Goal: Task Accomplishment & Management: Use online tool/utility

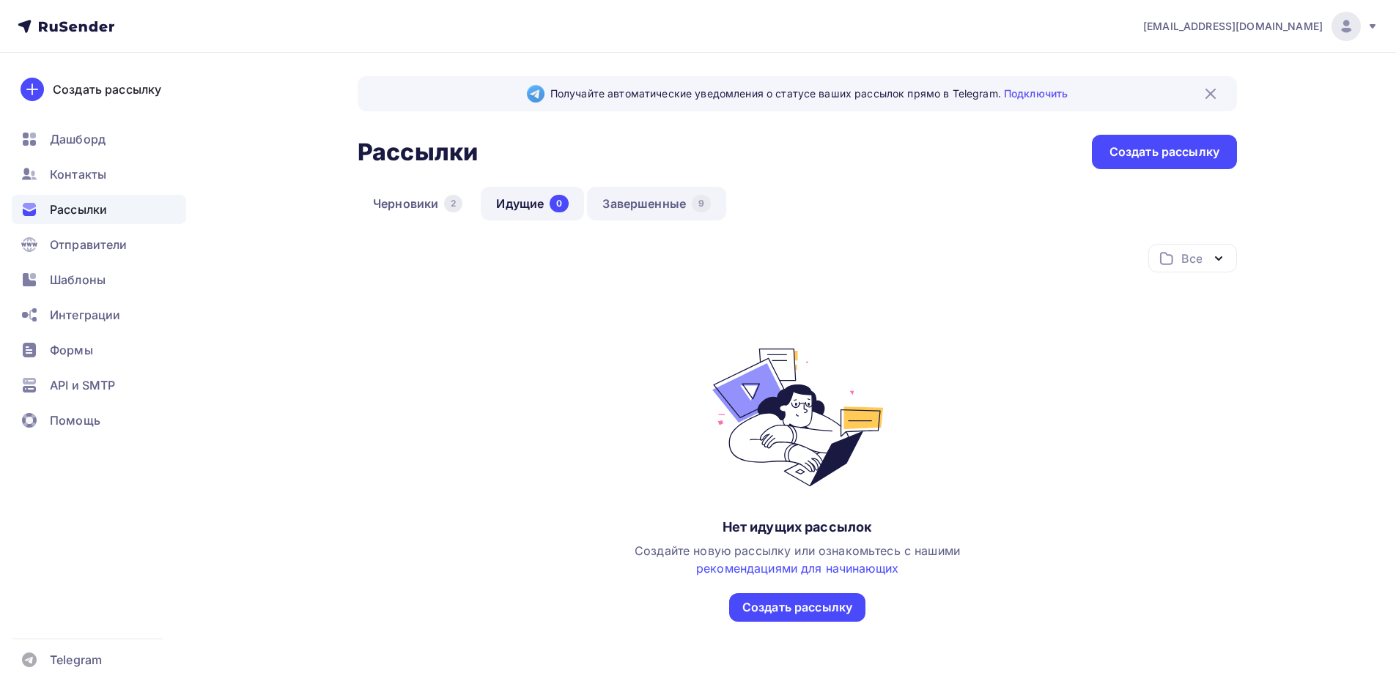
click at [664, 205] on link "Завершенные 9" at bounding box center [656, 204] width 139 height 34
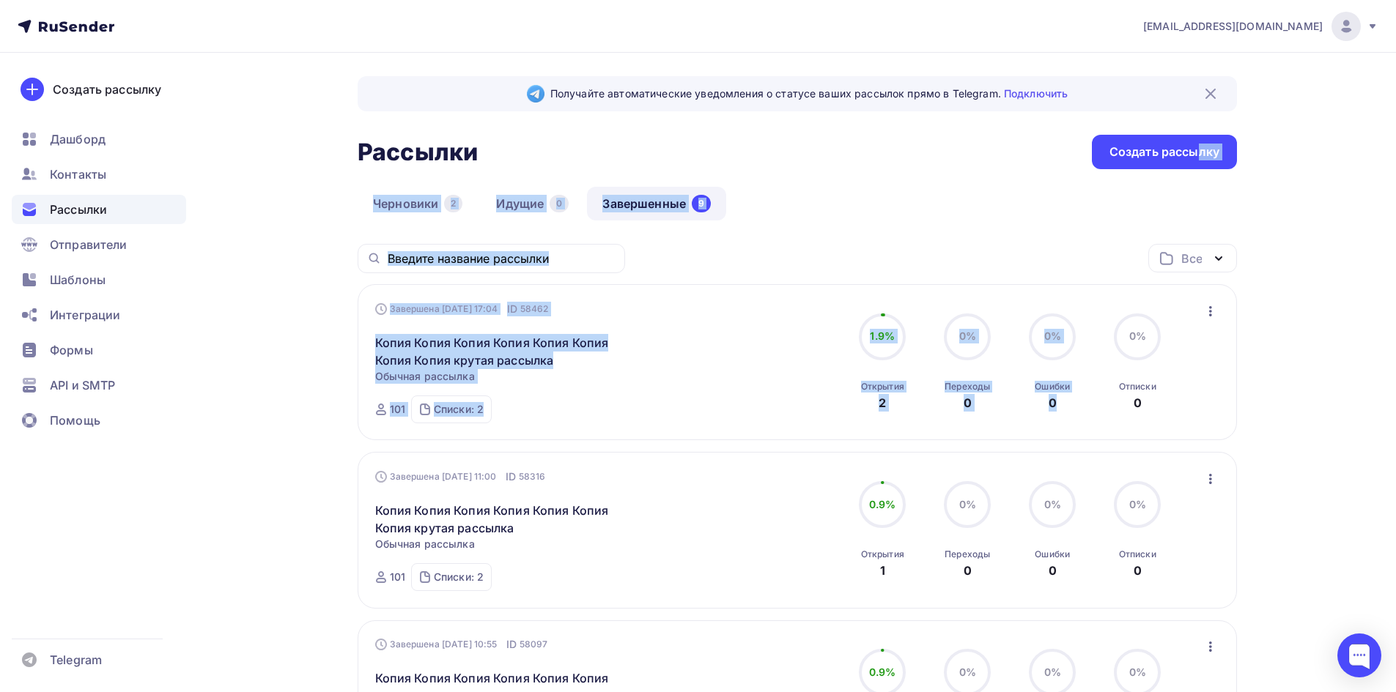
drag, startPoint x: 1194, startPoint y: 152, endPoint x: 1259, endPoint y: 307, distance: 168.2
click at [1202, 90] on img at bounding box center [1211, 94] width 18 height 18
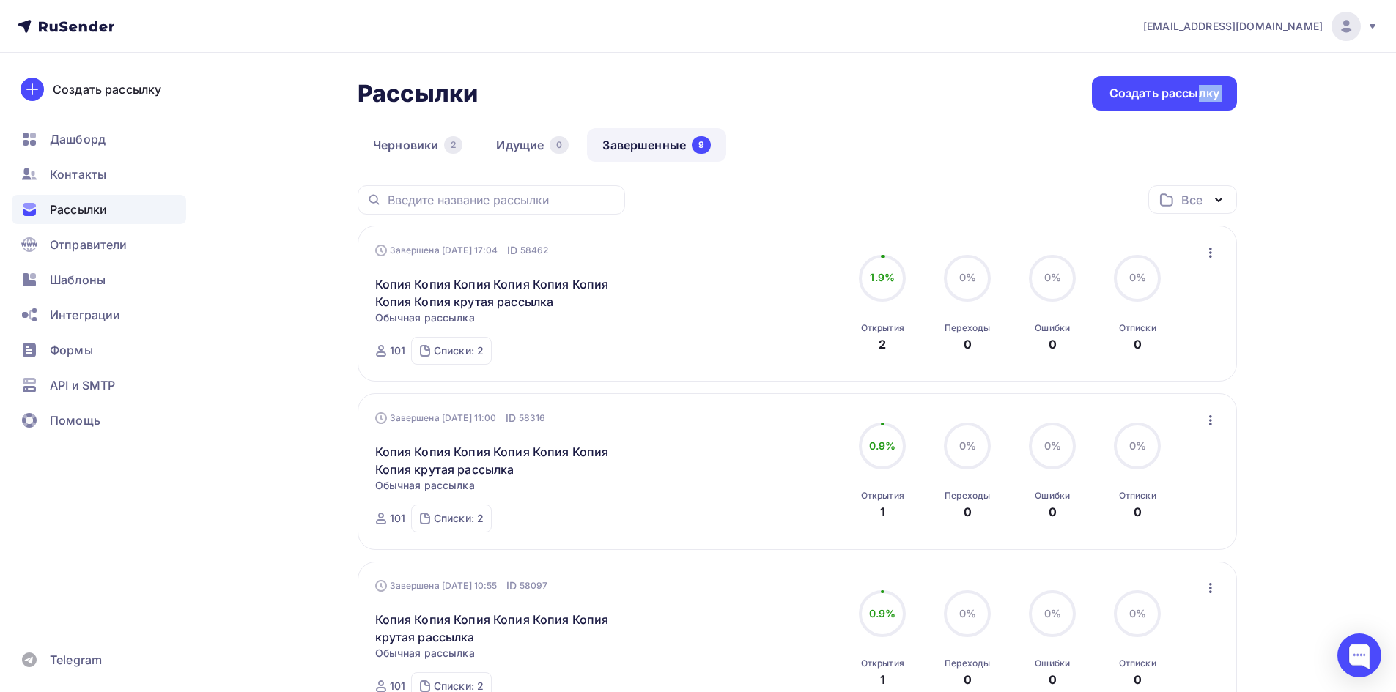
click at [1216, 255] on icon "button" at bounding box center [1211, 253] width 18 height 18
click at [1142, 349] on div "Копировать в новую" at bounding box center [1143, 350] width 150 height 18
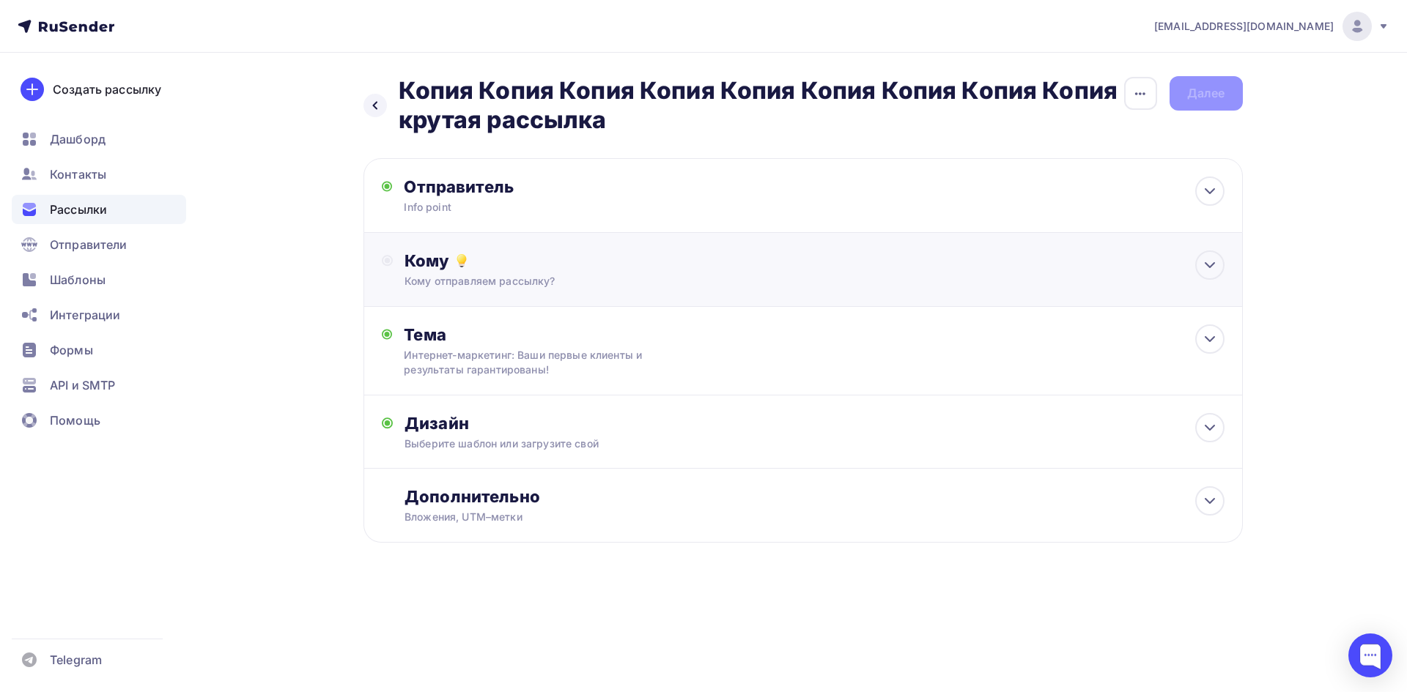
click at [444, 267] on div "Кому" at bounding box center [813, 261] width 819 height 21
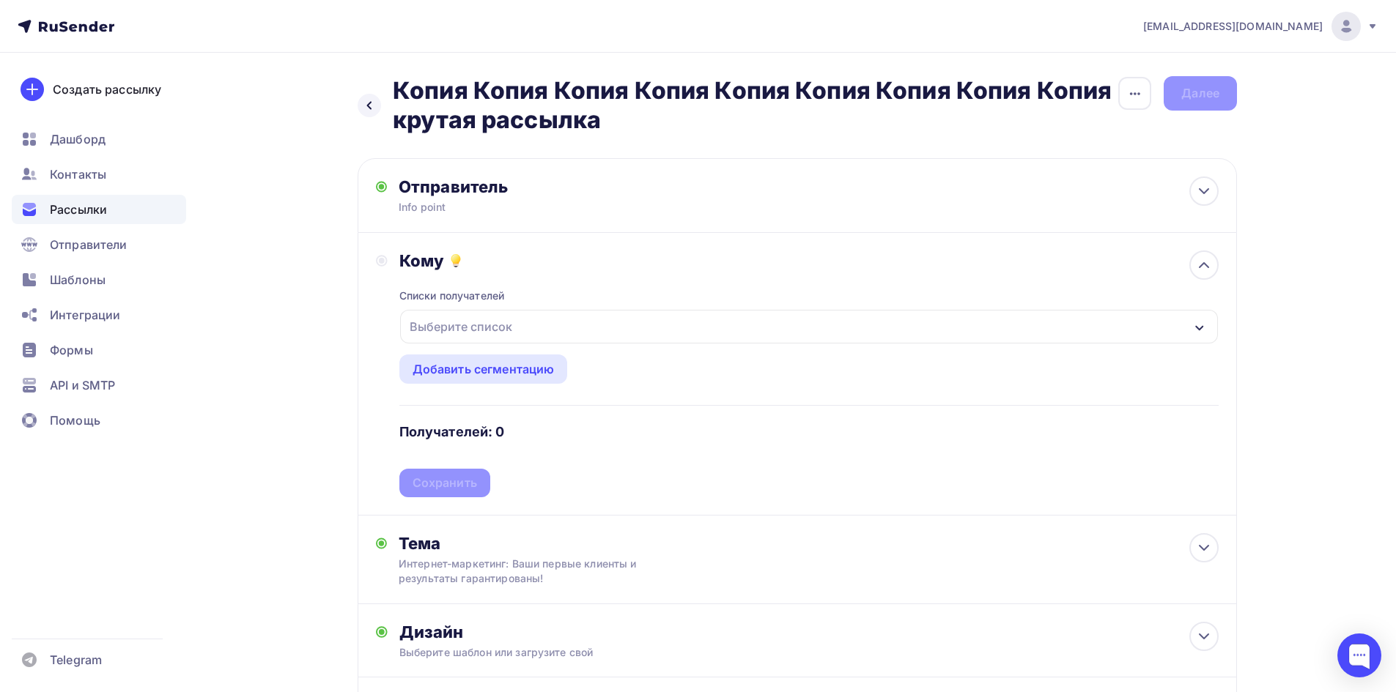
click at [438, 324] on div "Выберите список" at bounding box center [461, 327] width 114 height 26
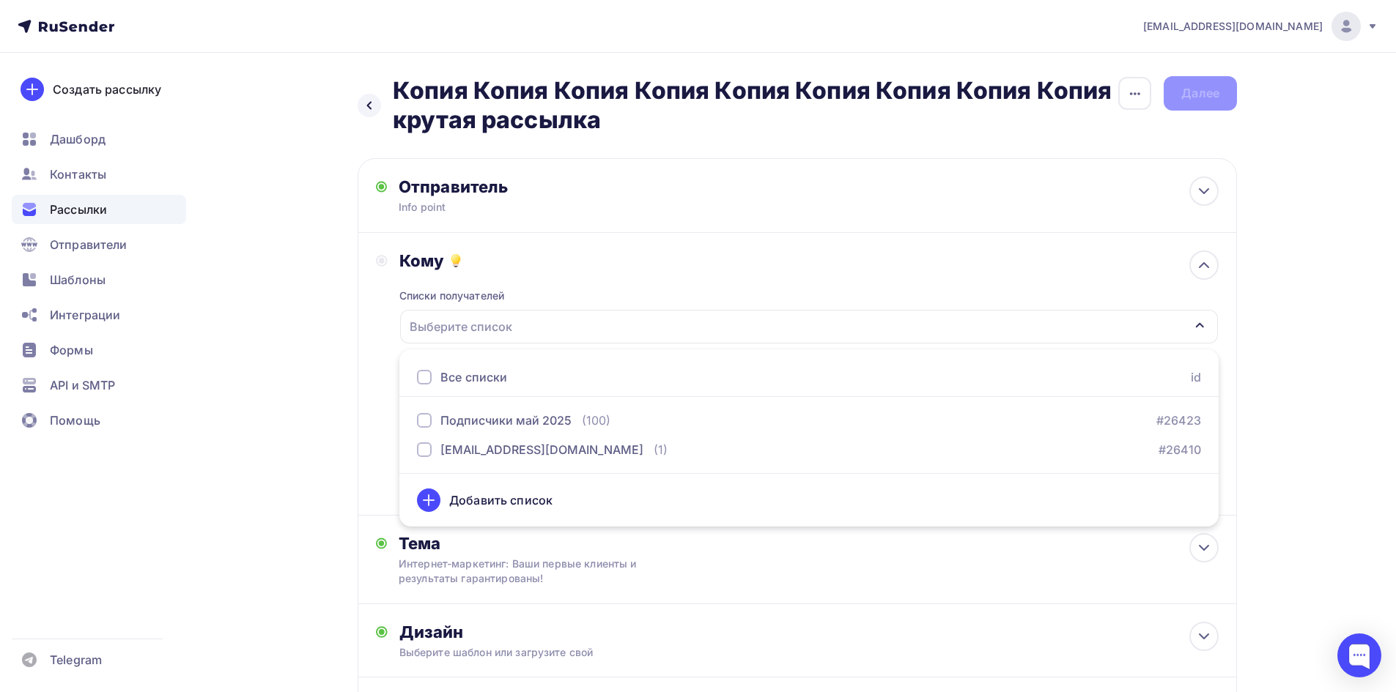
click at [417, 377] on div at bounding box center [424, 377] width 15 height 15
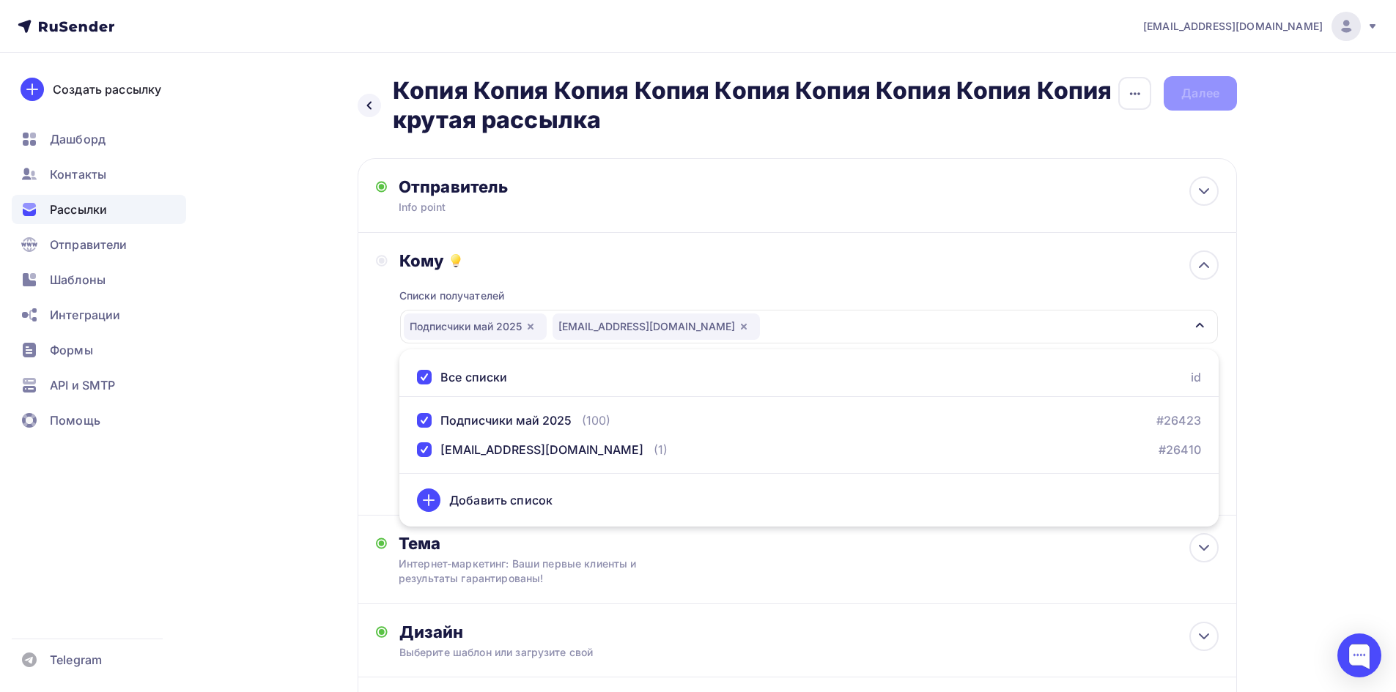
click at [237, 447] on div "Назад Копия Копия Копия Копия Копия Копия Копия Копия Копия крутая рассылка Коп…" at bounding box center [697, 449] width 1201 height 793
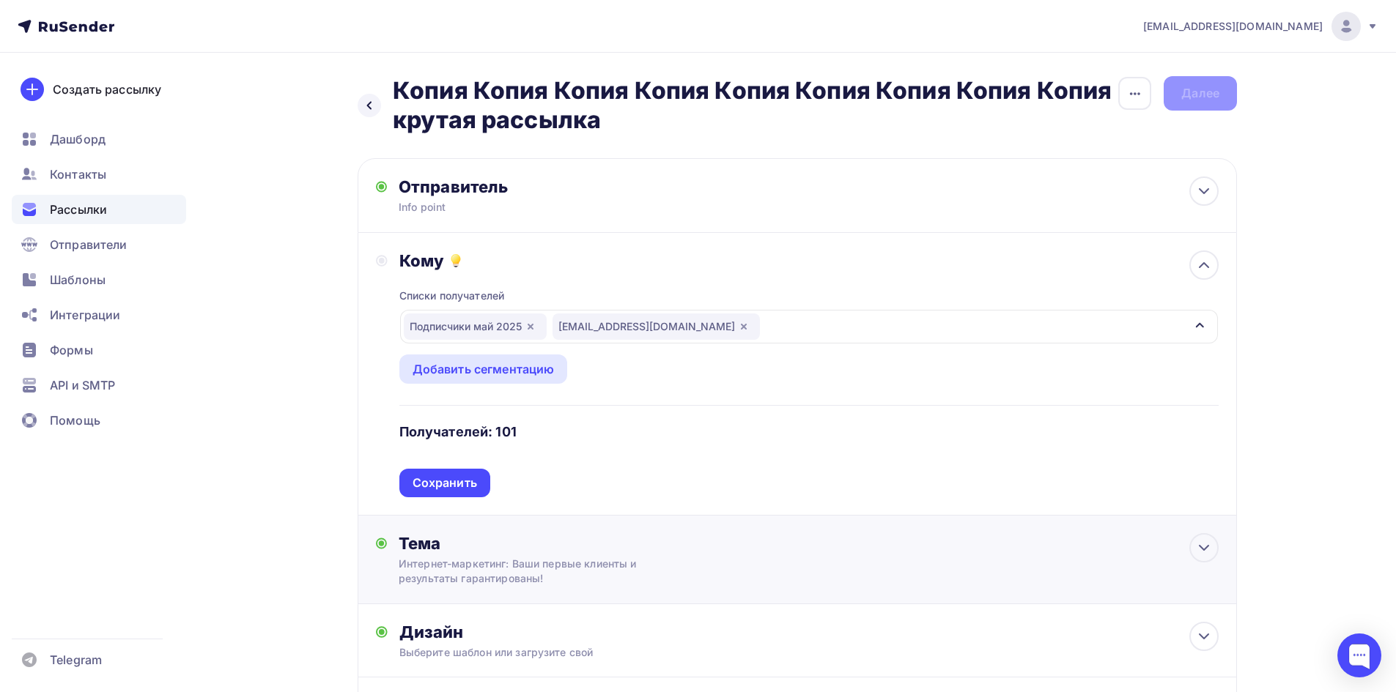
click at [506, 548] on div "Тема" at bounding box center [543, 543] width 289 height 21
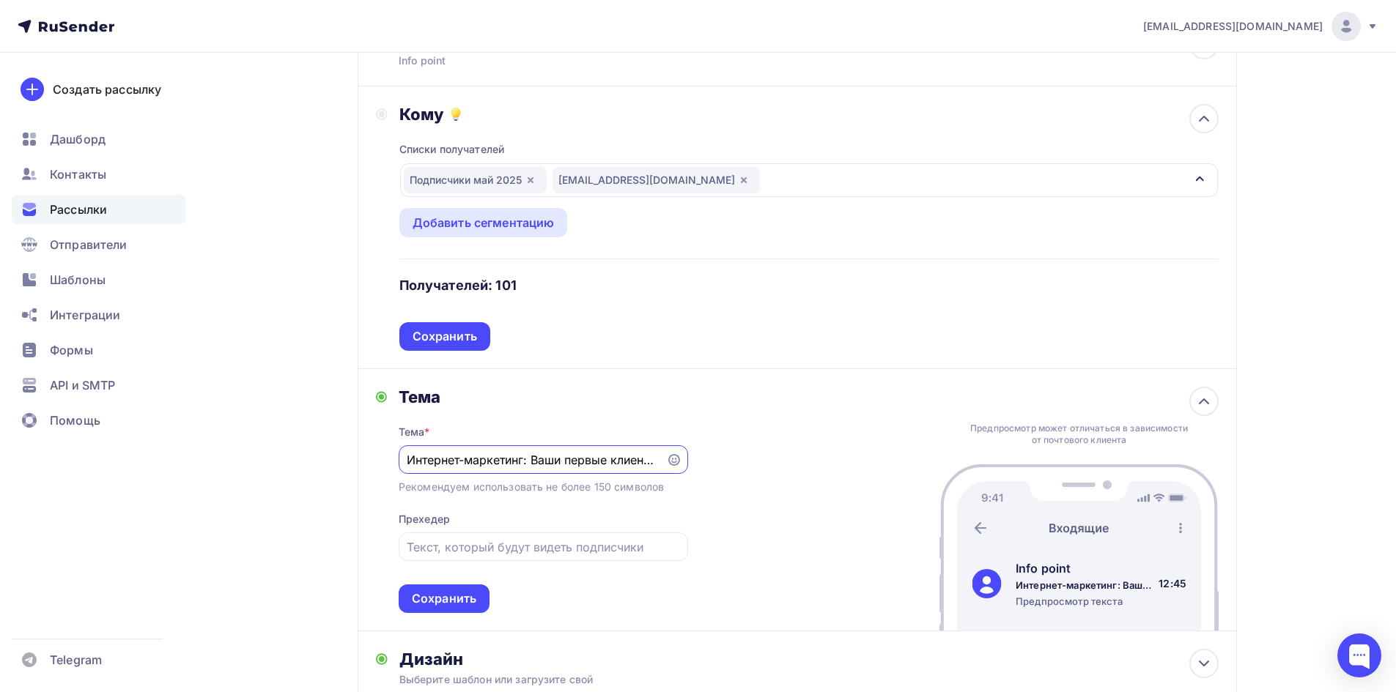
click at [410, 460] on input "Интернет-маркетинг: Ваши первые клиенты и результаты гарантированы!" at bounding box center [532, 460] width 251 height 18
paste input "арантированный старт: первые клиенты и результаты в интернет-маркетинге."
type input "Гарантированный старт: первые клиенты и результаты в интернет-маркетинге."
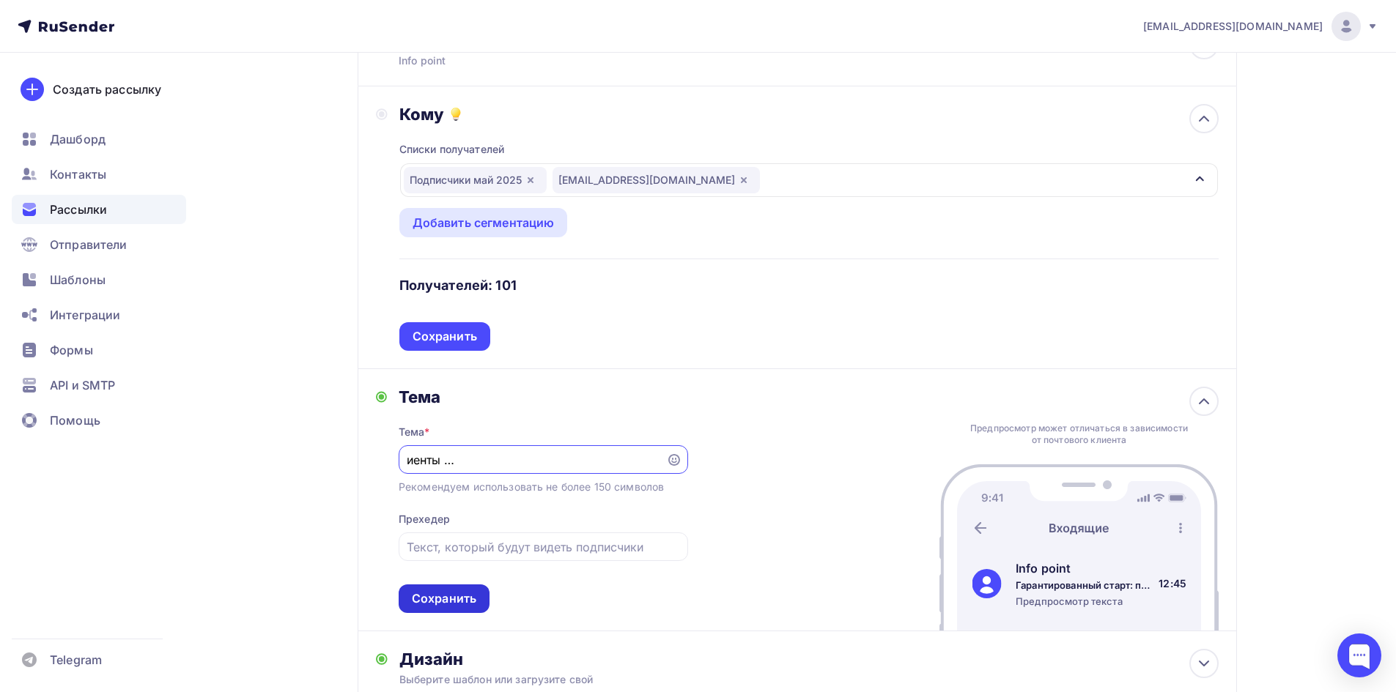
click at [442, 609] on div "Сохранить" at bounding box center [444, 599] width 91 height 29
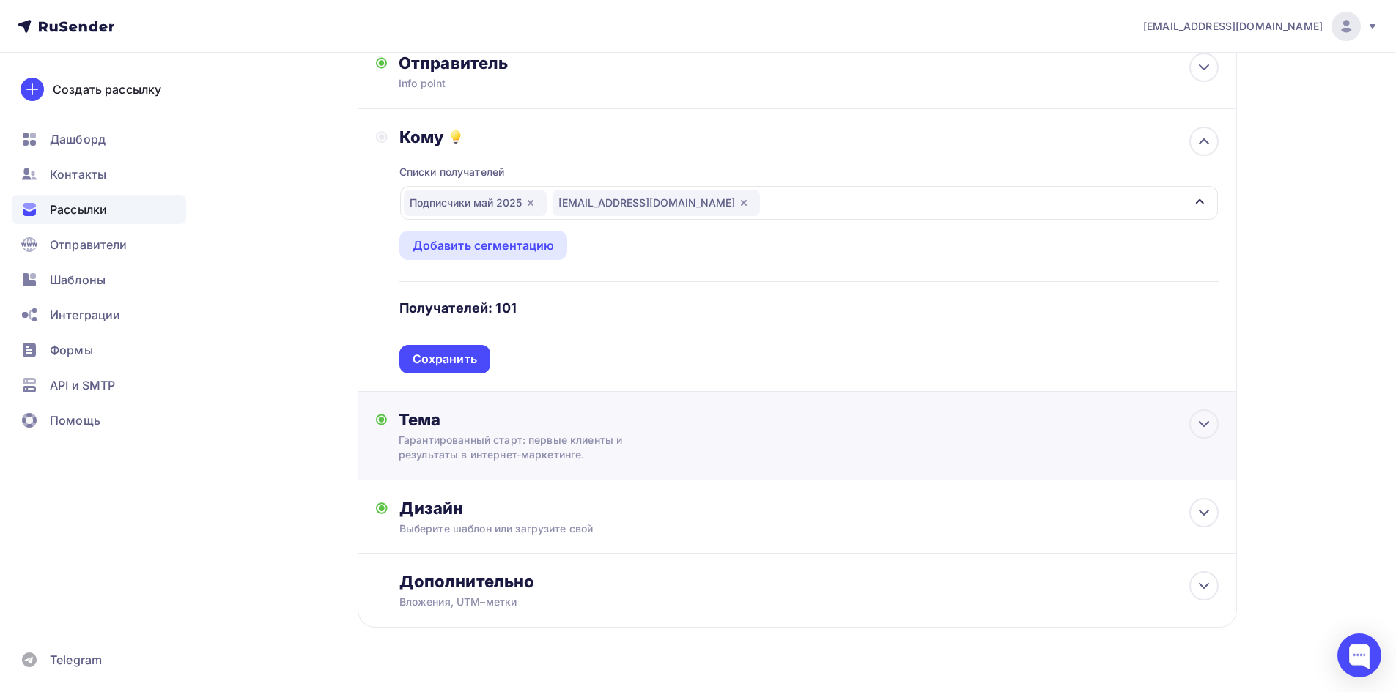
scroll to position [154, 0]
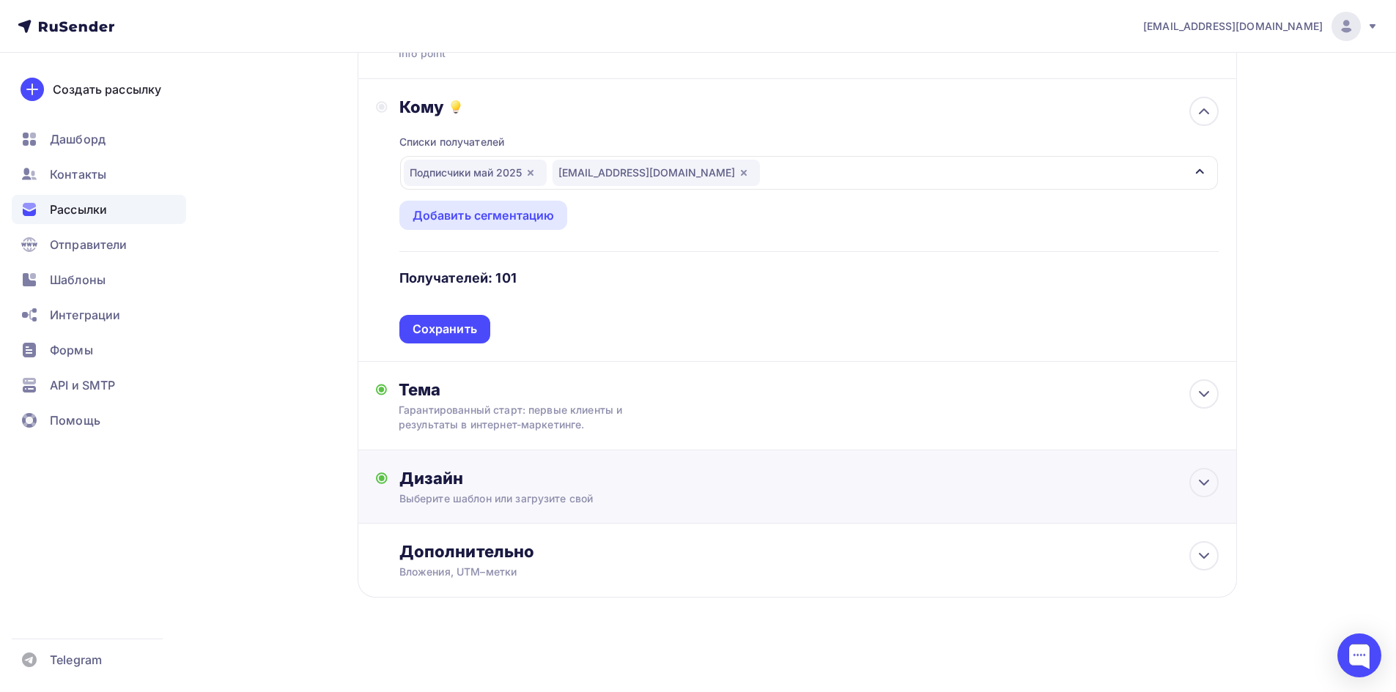
click at [448, 482] on div "Дизайн" at bounding box center [808, 478] width 819 height 21
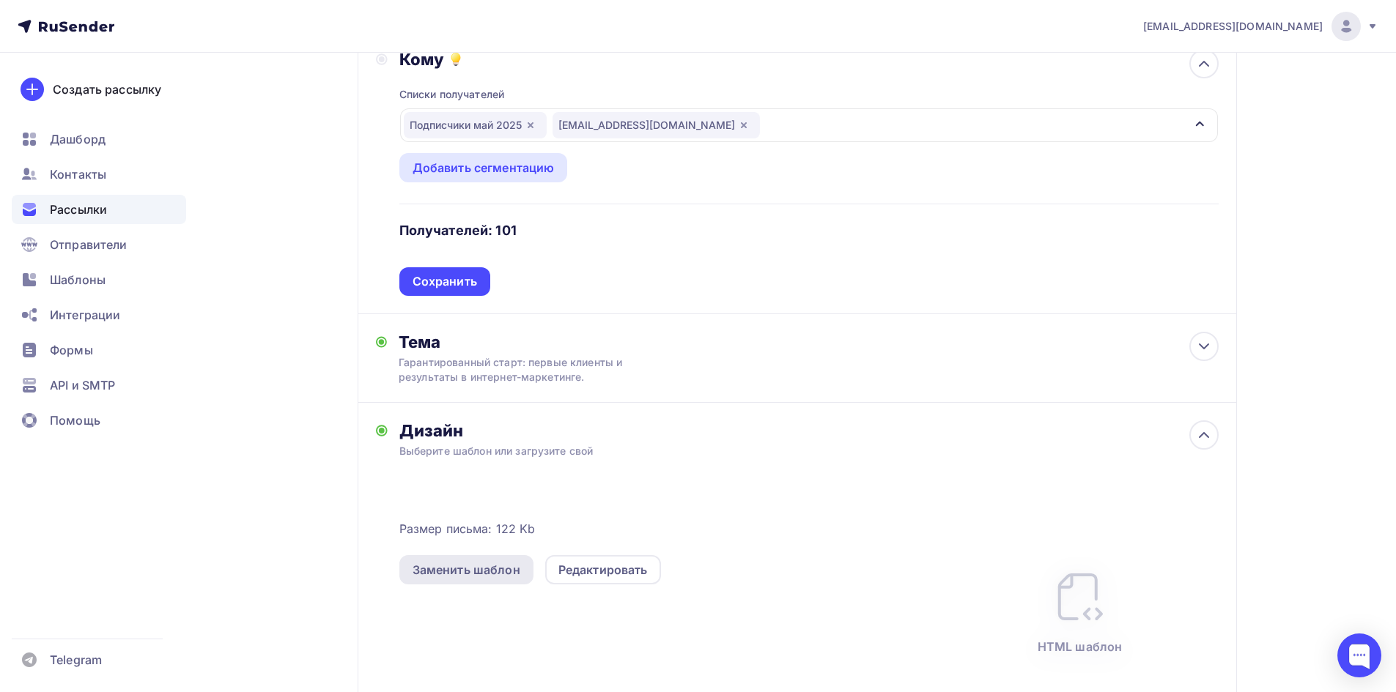
scroll to position [227, 0]
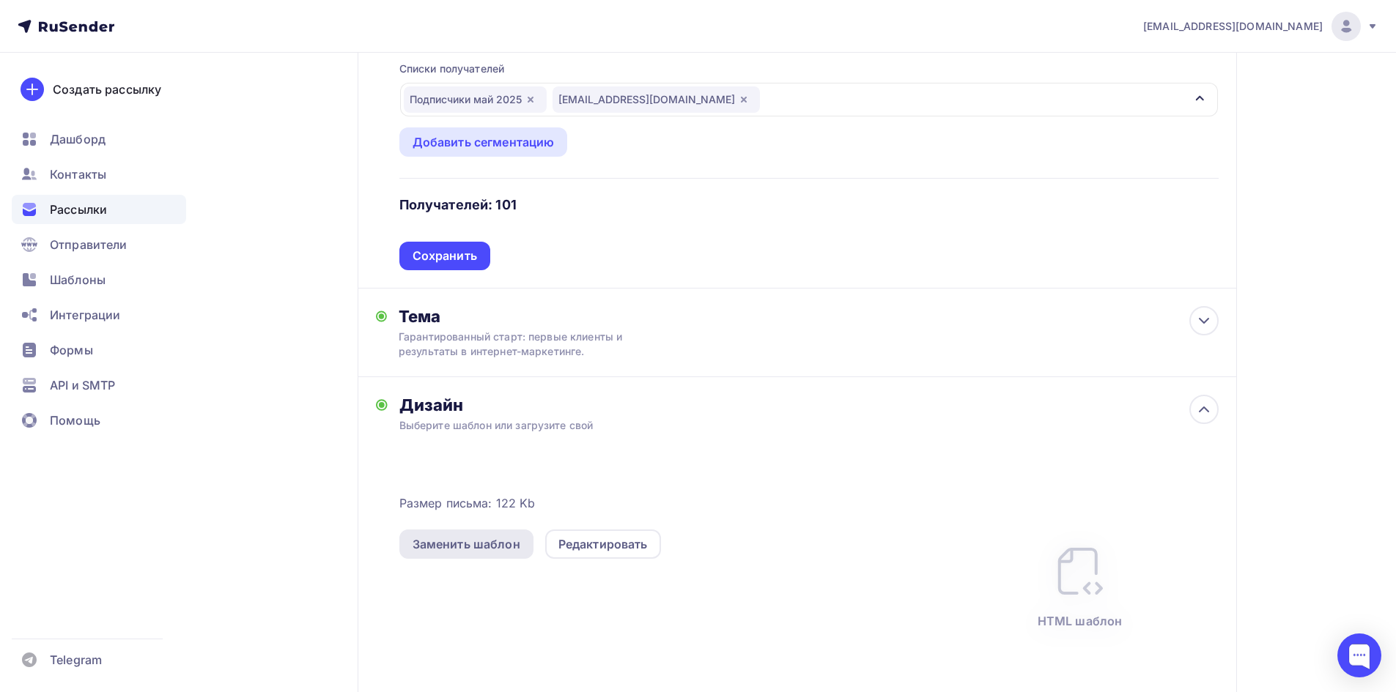
click at [475, 540] on div "Заменить шаблон" at bounding box center [466, 545] width 108 height 18
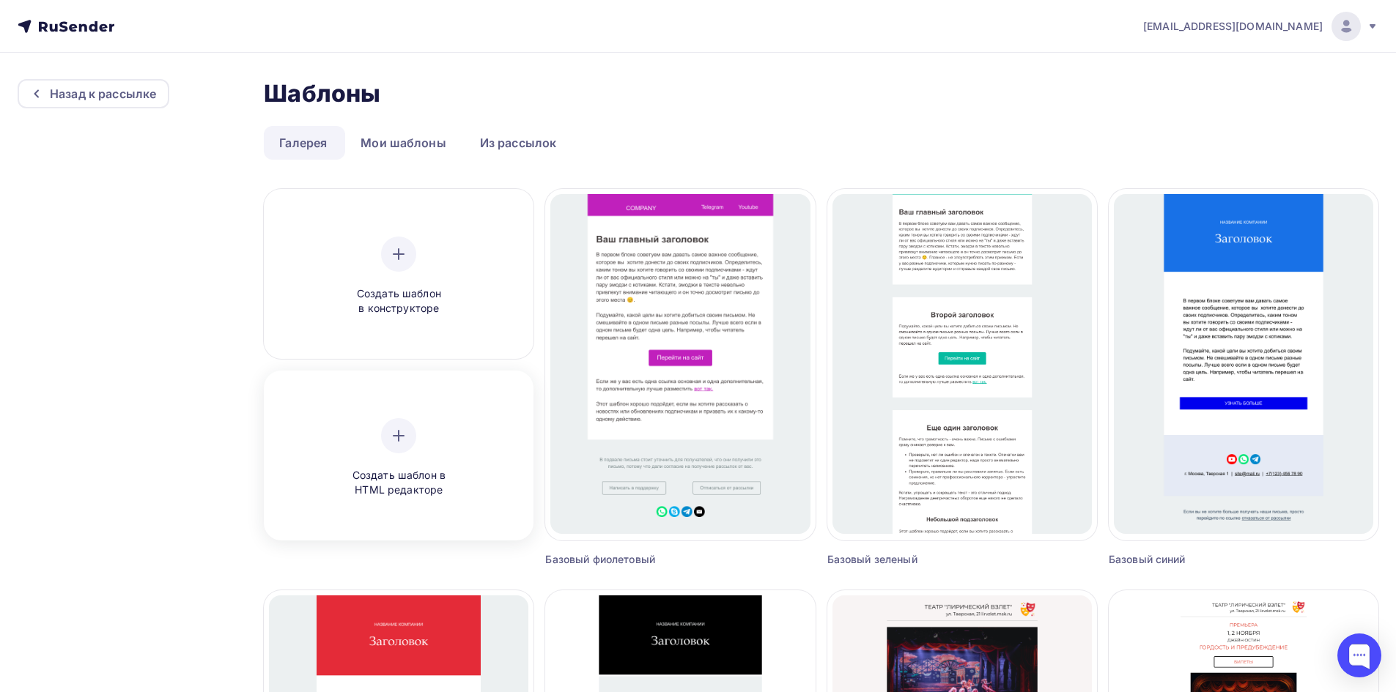
click at [388, 445] on div at bounding box center [398, 435] width 35 height 35
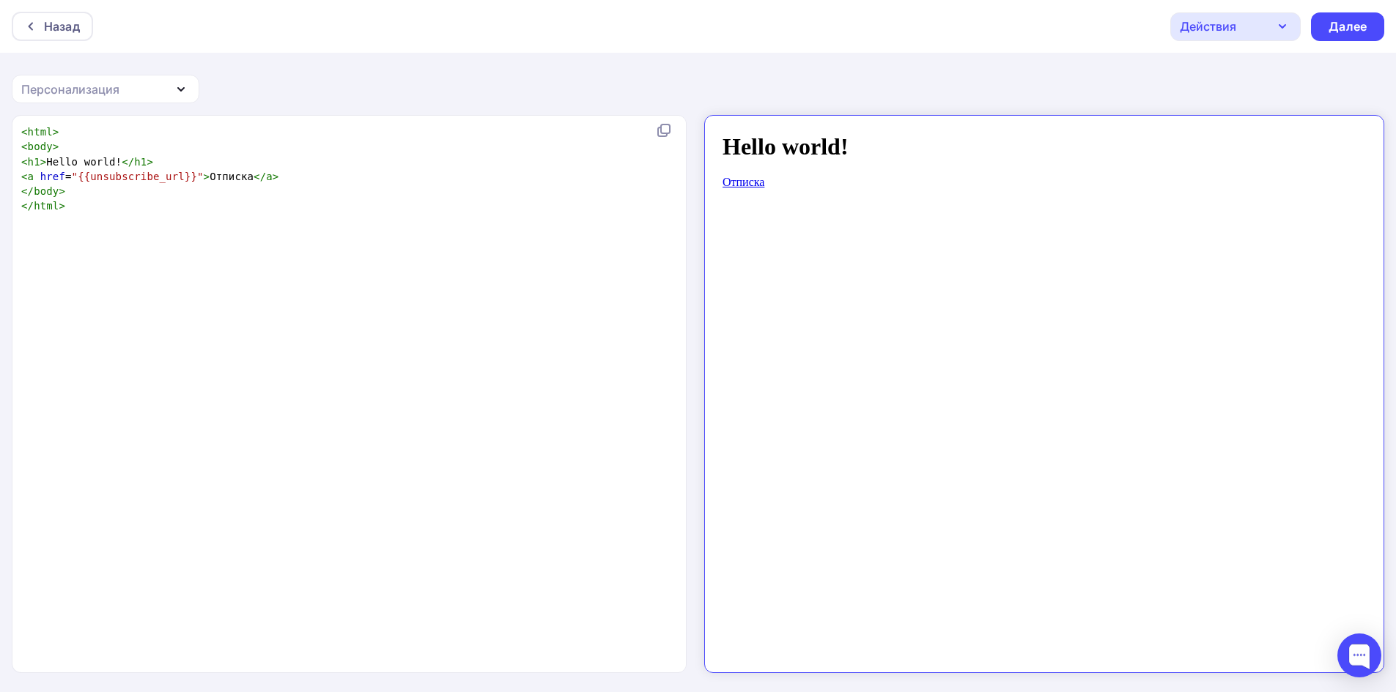
scroll to position [5, 0]
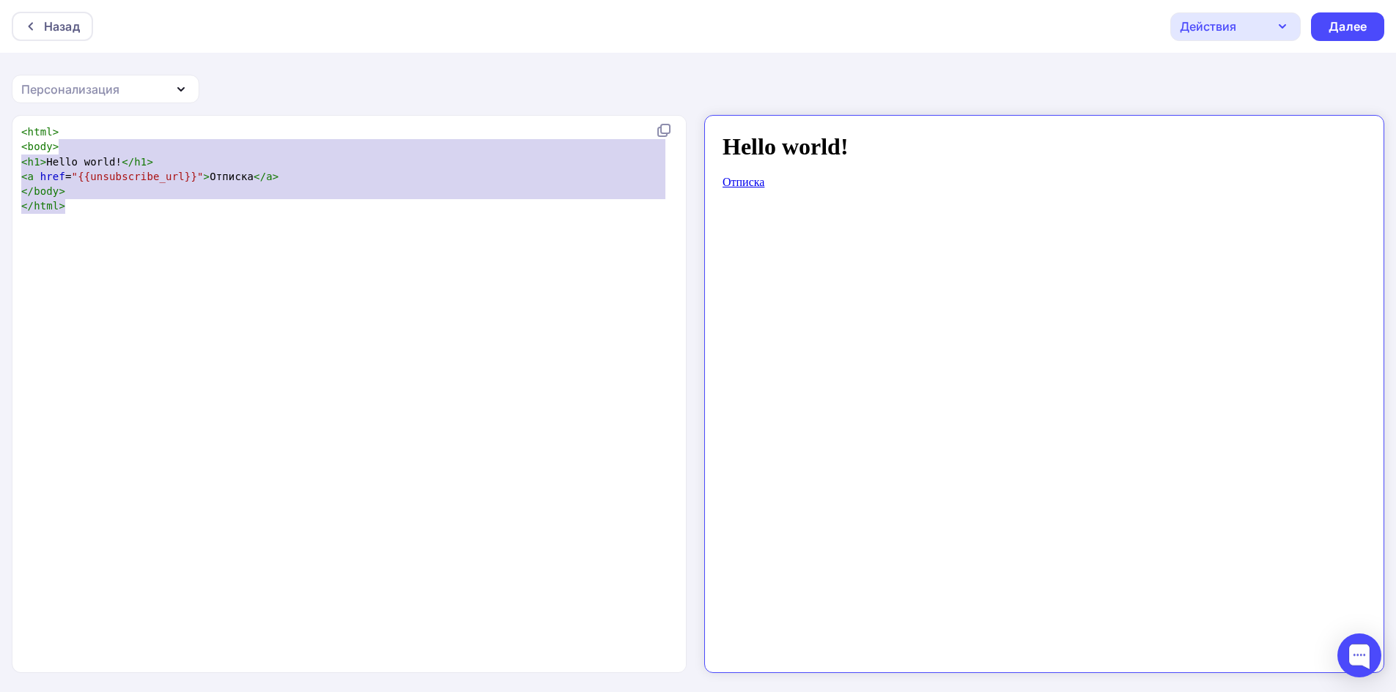
type textarea "<html> <body> <h1>Hello world!</h1> <a href="{{unsubscribe_url}}">Отписка</a> <…"
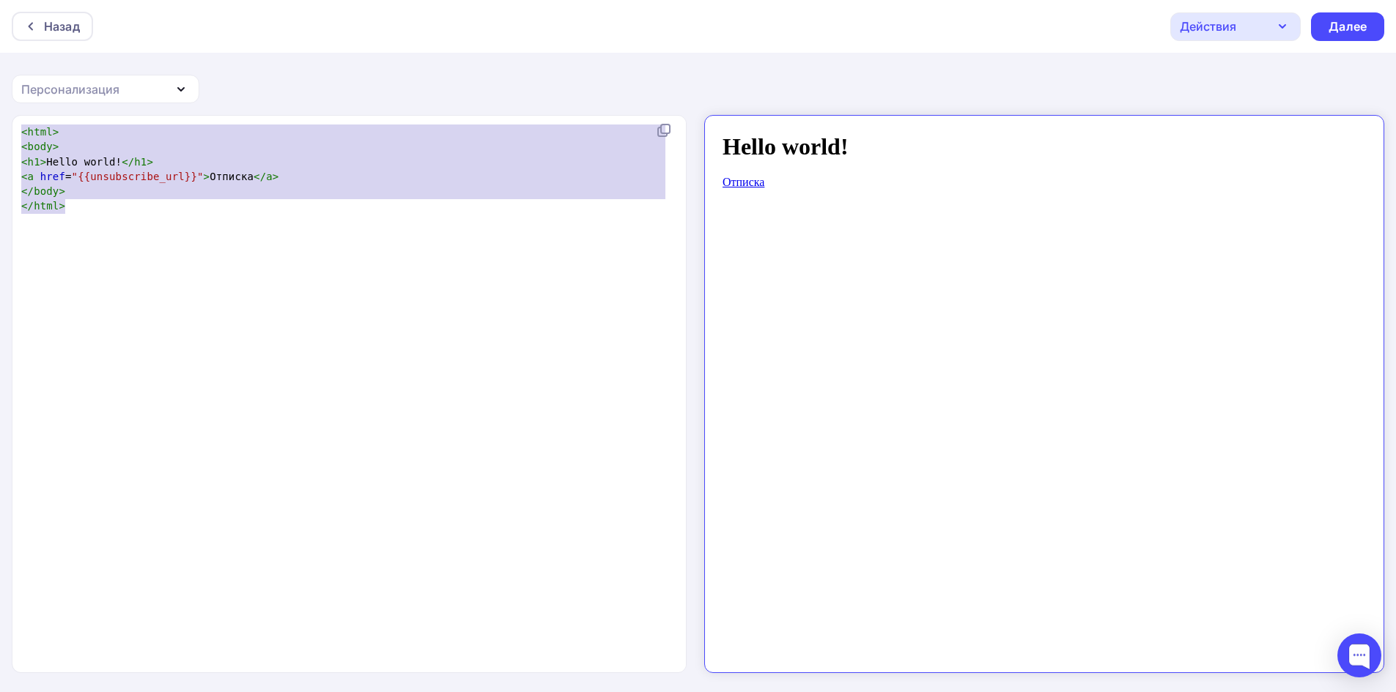
drag, startPoint x: 143, startPoint y: 189, endPoint x: 0, endPoint y: 119, distance: 159.2
click at [0, 119] on div "<html> <body> <h1>Hello world!</h1> <a href="{{unsubscribe_url}}">Отписка</a> <…" at bounding box center [698, 404] width 1396 height 579
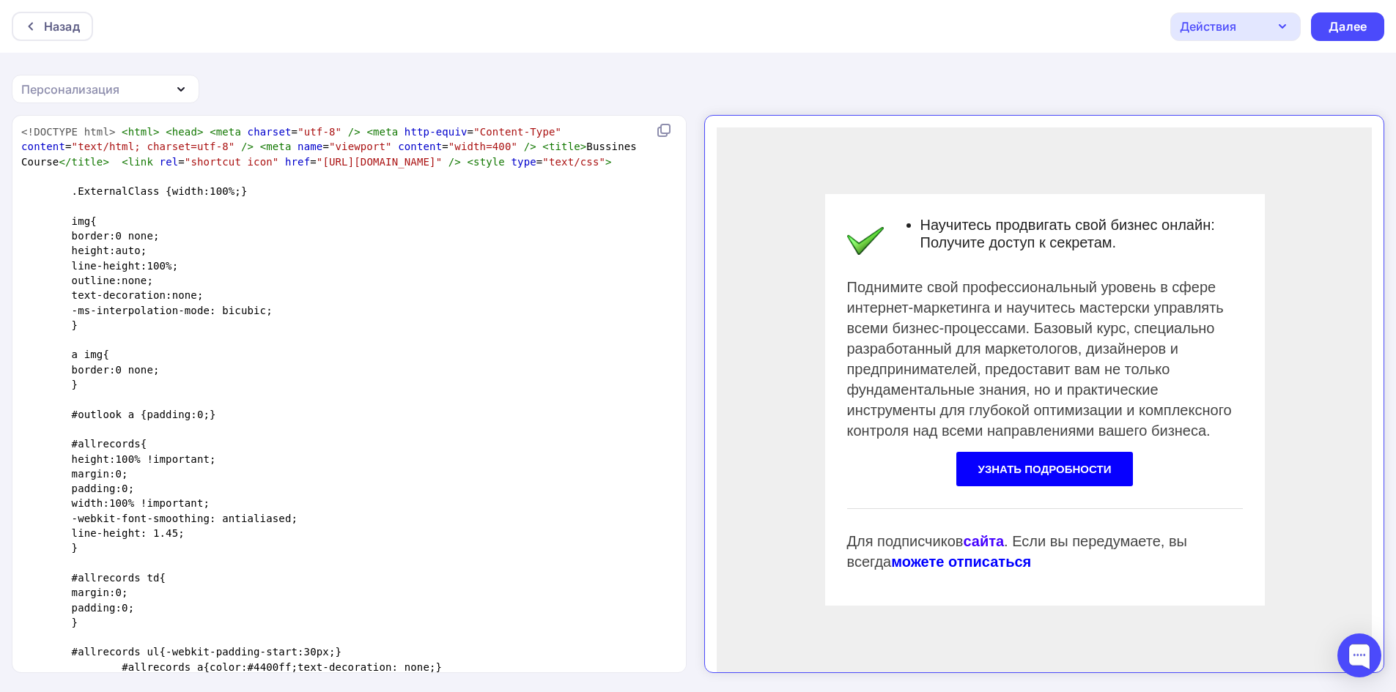
scroll to position [2361, 0]
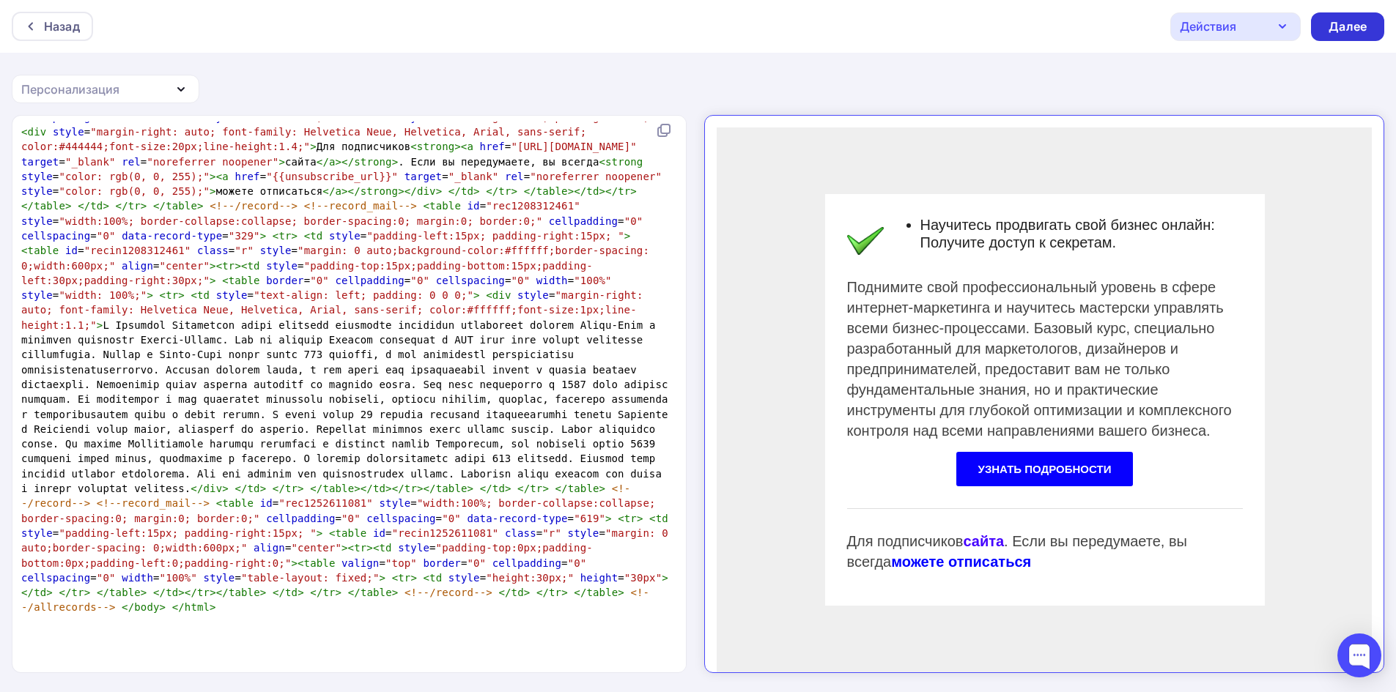
click at [1350, 28] on div "Далее" at bounding box center [1347, 26] width 38 height 17
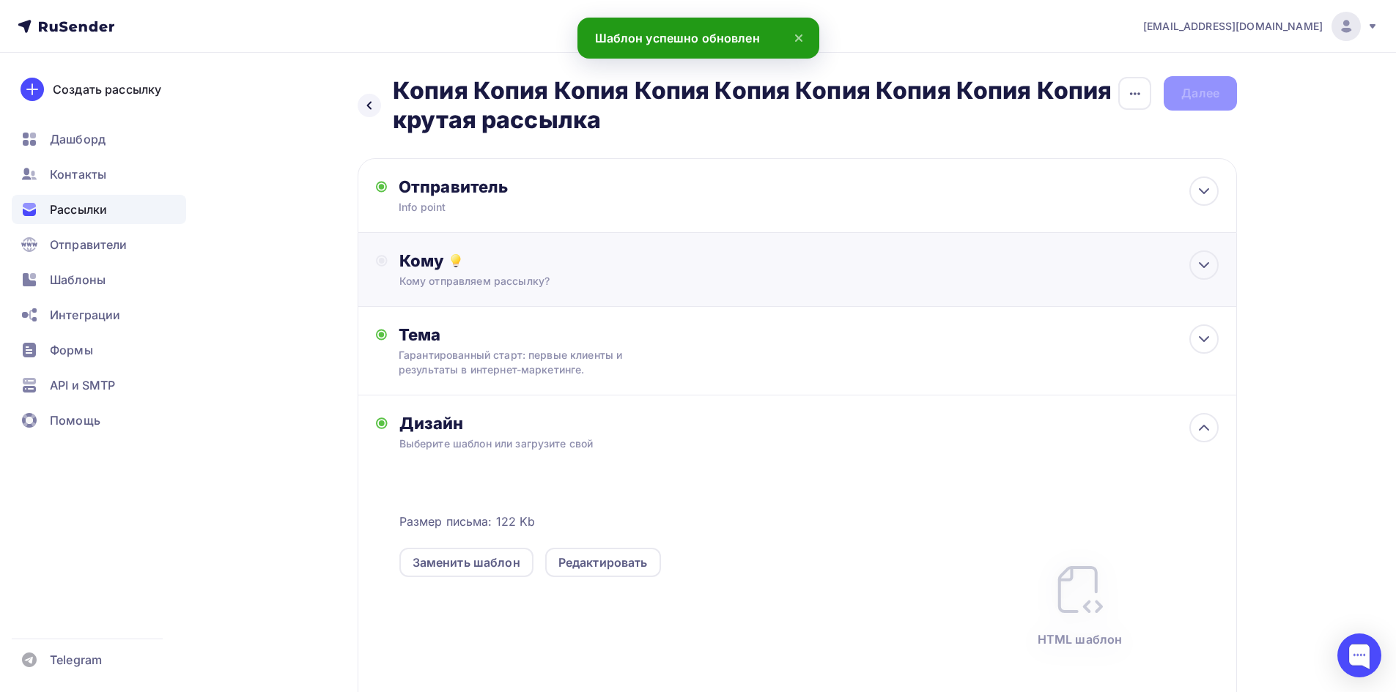
click at [500, 298] on div "Кому Кому отправляем рассылку? Списки получателей Подписчики [DATE] [EMAIL_ADDR…" at bounding box center [797, 270] width 879 height 74
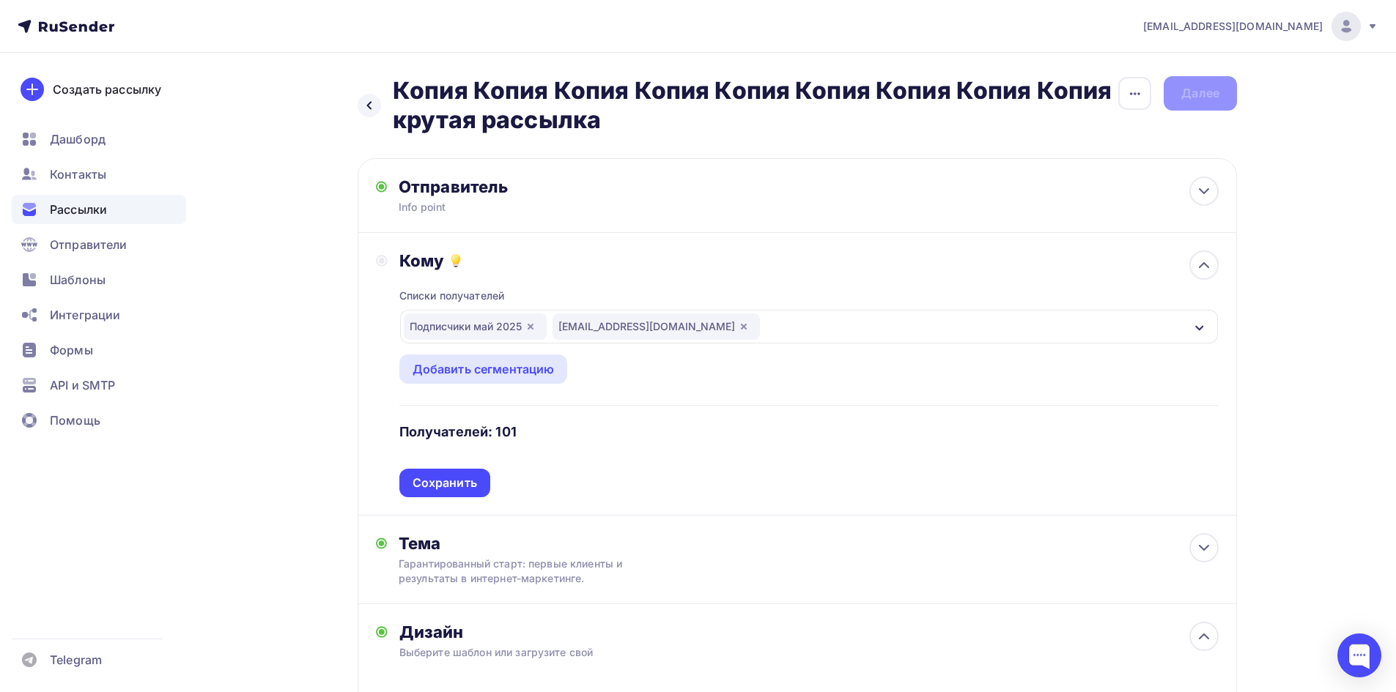
click at [1192, 322] on div "Подписчики [DATE] [EMAIL_ADDRESS][DOMAIN_NAME]" at bounding box center [809, 327] width 818 height 34
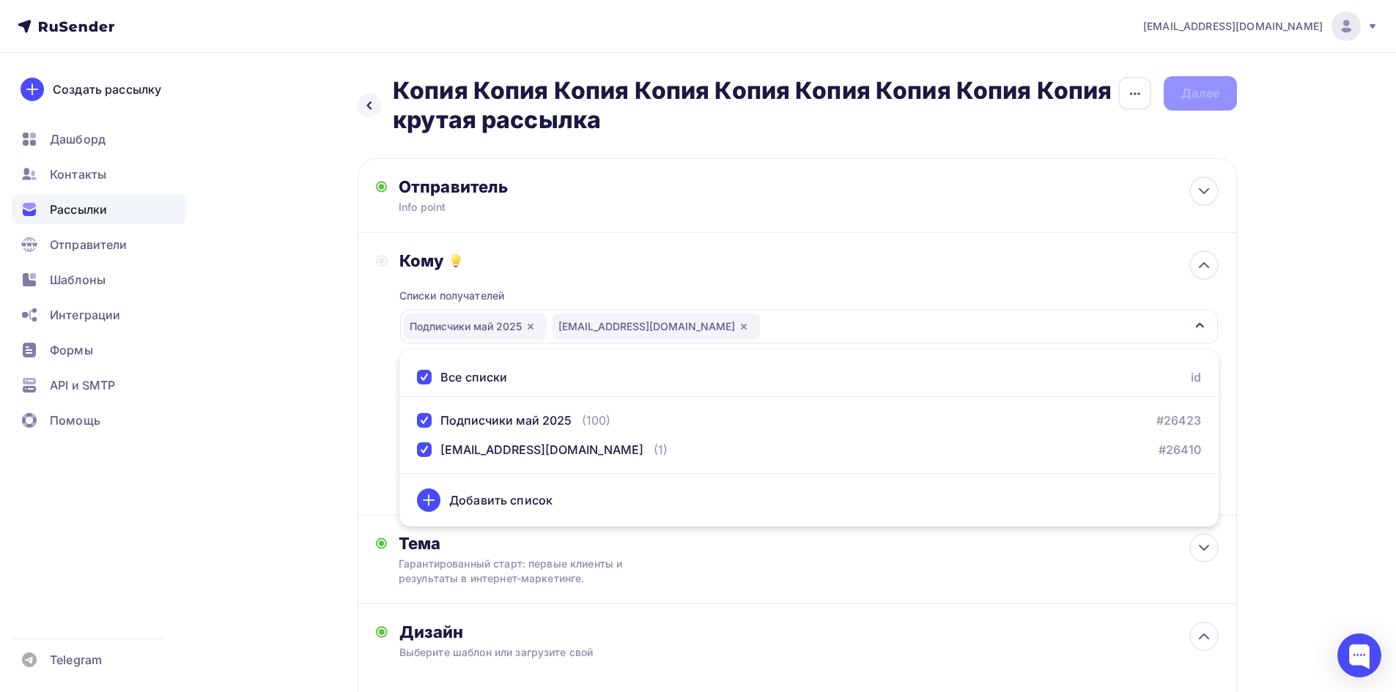
click at [432, 374] on div "Все списки" at bounding box center [462, 378] width 90 height 18
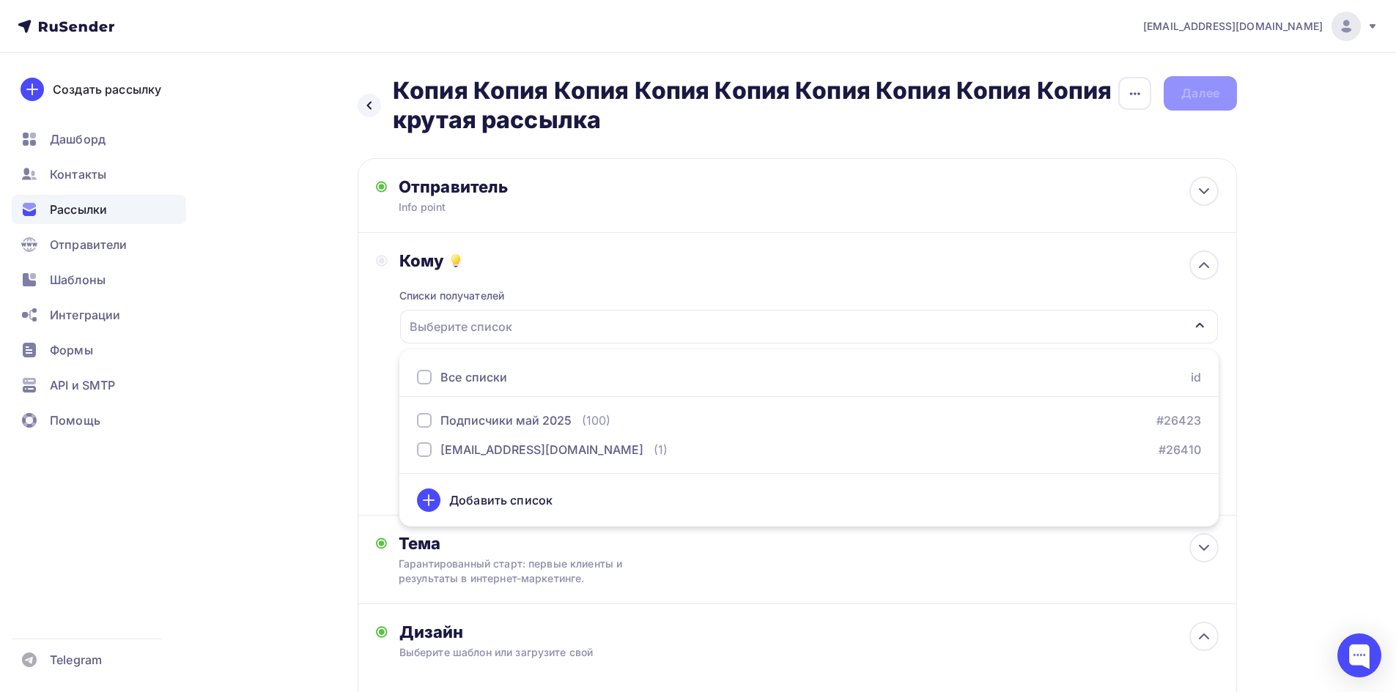
click at [285, 298] on div "Назад Копия Копия Копия Копия Копия Копия Копия Копия Копия крутая рассылка Коп…" at bounding box center [697, 575] width 1201 height 1044
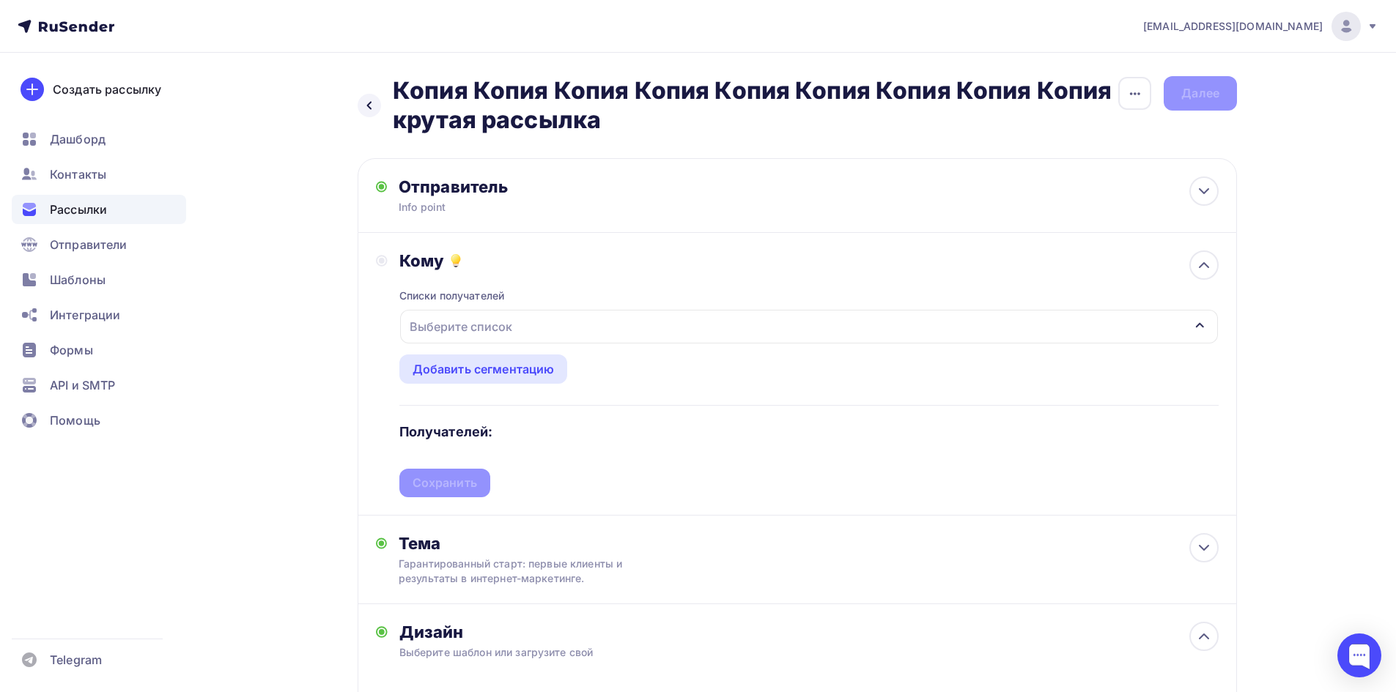
click at [1220, 91] on div "Назад Копия Копия Копия Копия Копия Копия Копия Копия Копия крутая рассылка Коп…" at bounding box center [797, 105] width 879 height 59
click at [378, 257] on circle at bounding box center [382, 261] width 10 height 10
click at [1191, 322] on div "Выберите список" at bounding box center [809, 327] width 818 height 34
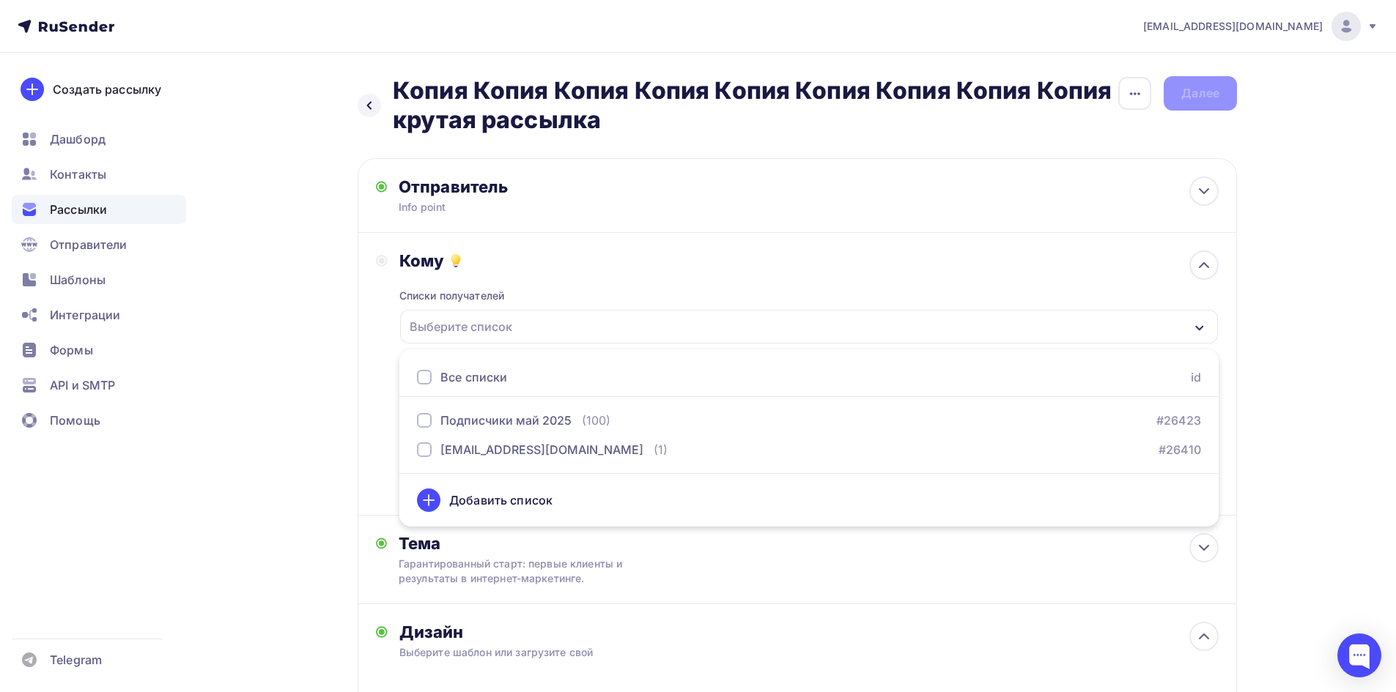
click at [425, 378] on div at bounding box center [424, 377] width 15 height 15
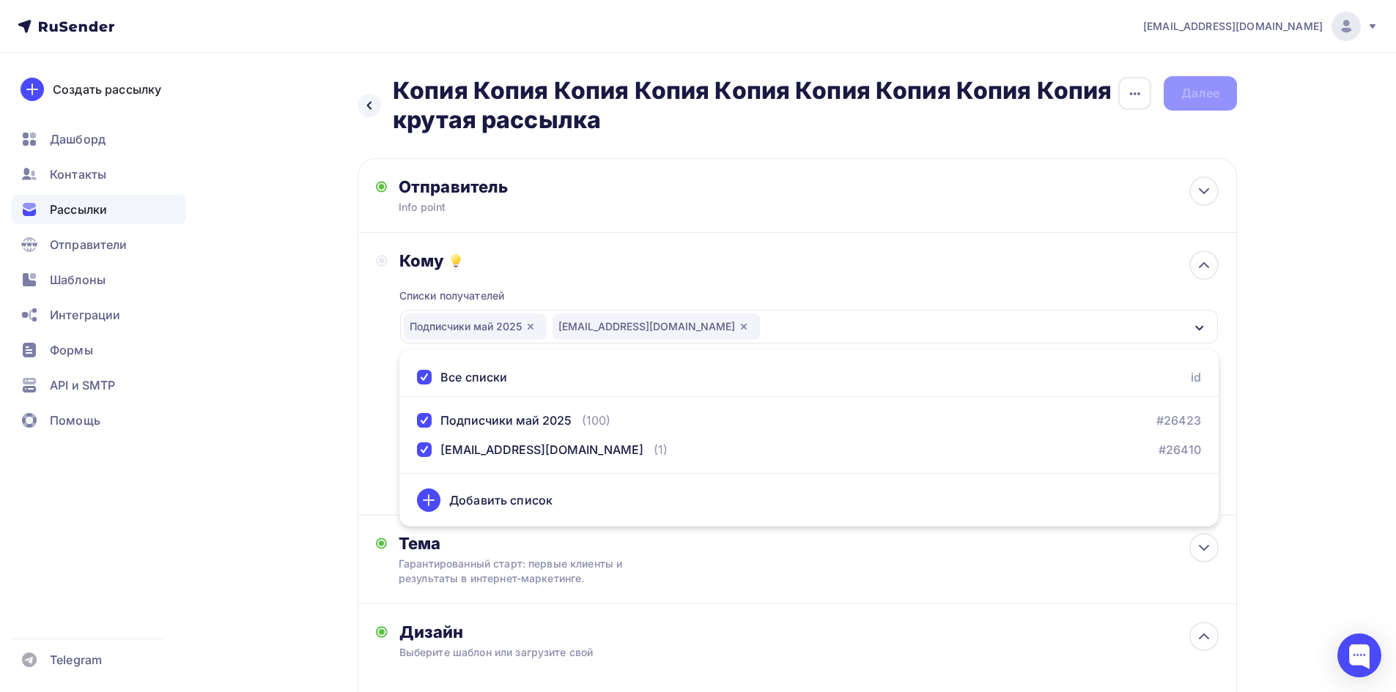
click at [211, 360] on div "Назад Копия Копия Копия Копия Копия Копия Копия Копия Копия крутая рассылка Коп…" at bounding box center [697, 575] width 1201 height 1044
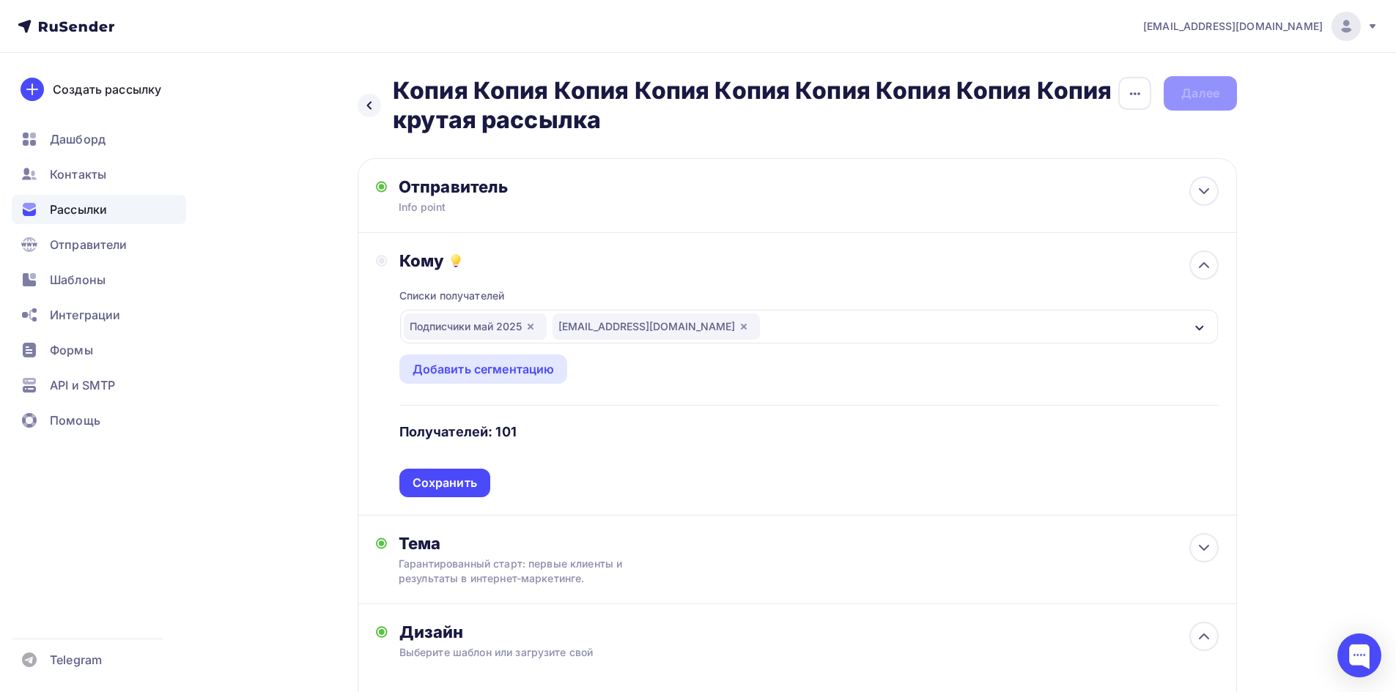
click at [1130, 323] on div "Подписчики [DATE] [EMAIL_ADDRESS][DOMAIN_NAME]" at bounding box center [809, 327] width 818 height 34
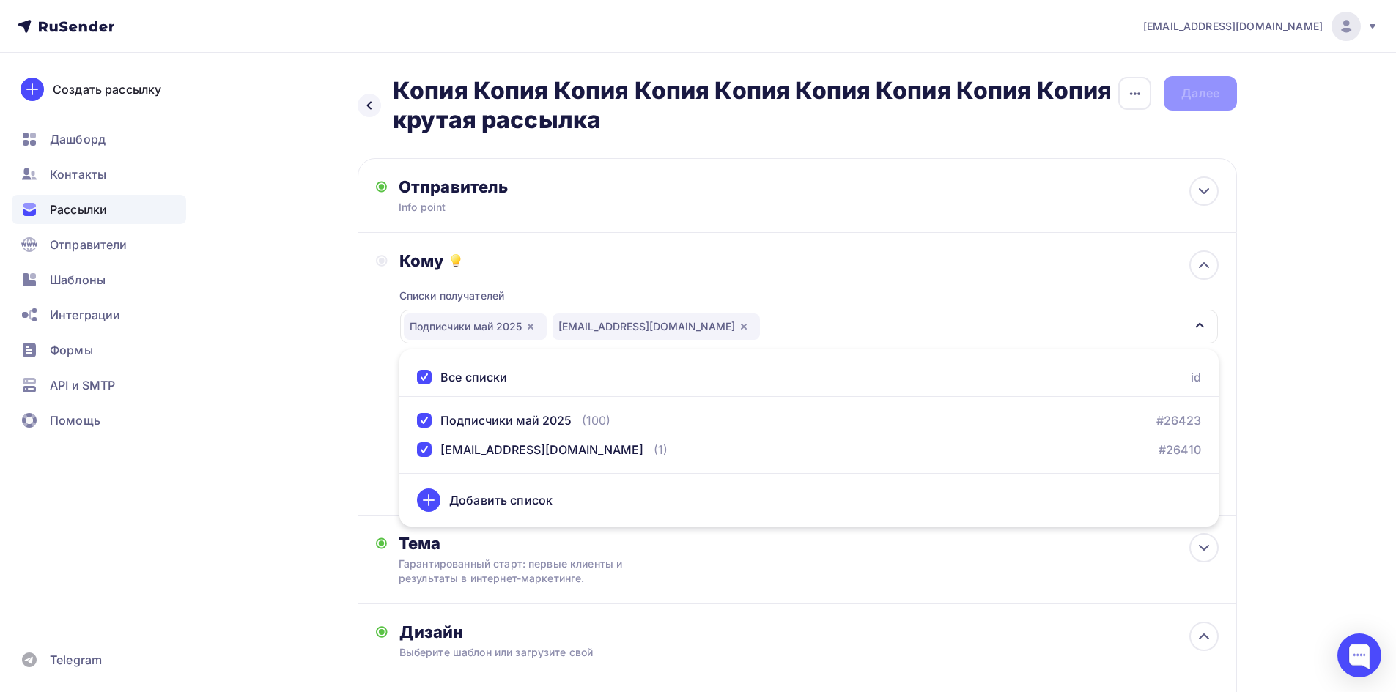
click at [424, 378] on div at bounding box center [424, 377] width 15 height 15
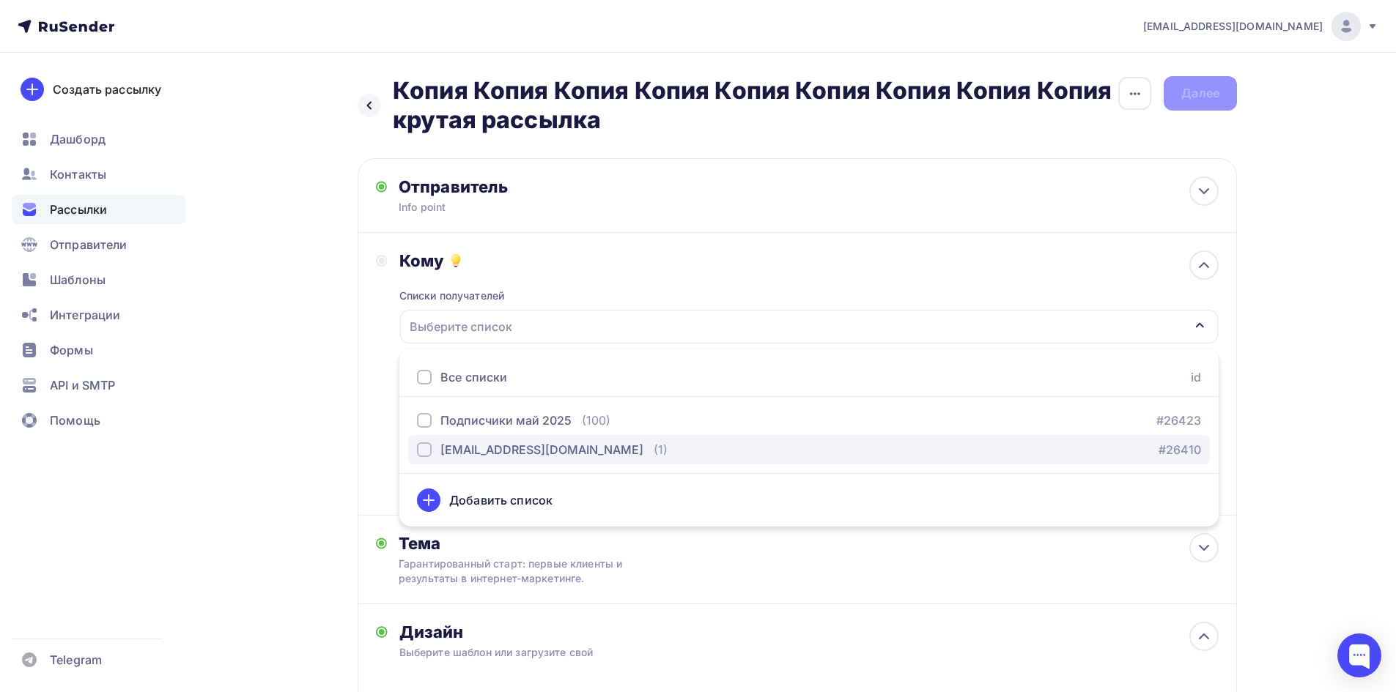
click at [432, 450] on div "[EMAIL_ADDRESS][DOMAIN_NAME]" at bounding box center [530, 450] width 226 height 18
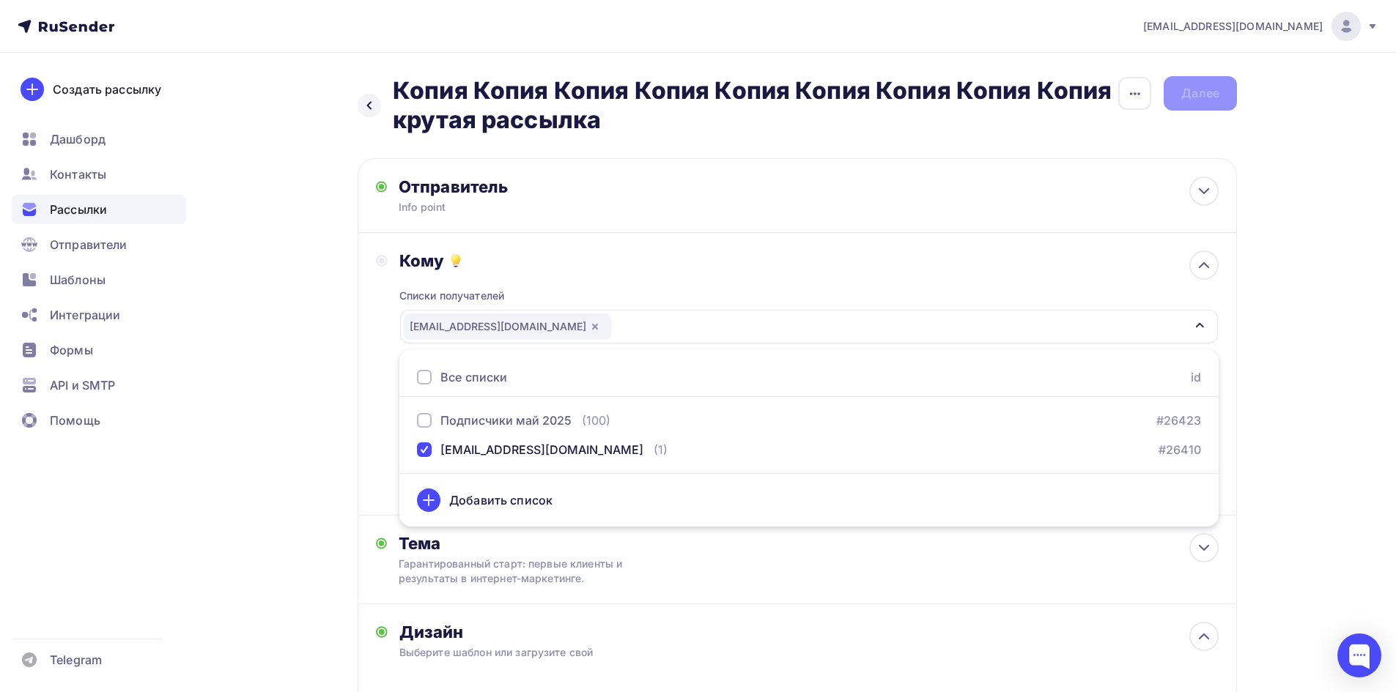
click at [304, 413] on div "Назад Копия Копия Копия Копия Копия Копия Копия Копия Копия крутая рассылка Коп…" at bounding box center [697, 575] width 1201 height 1044
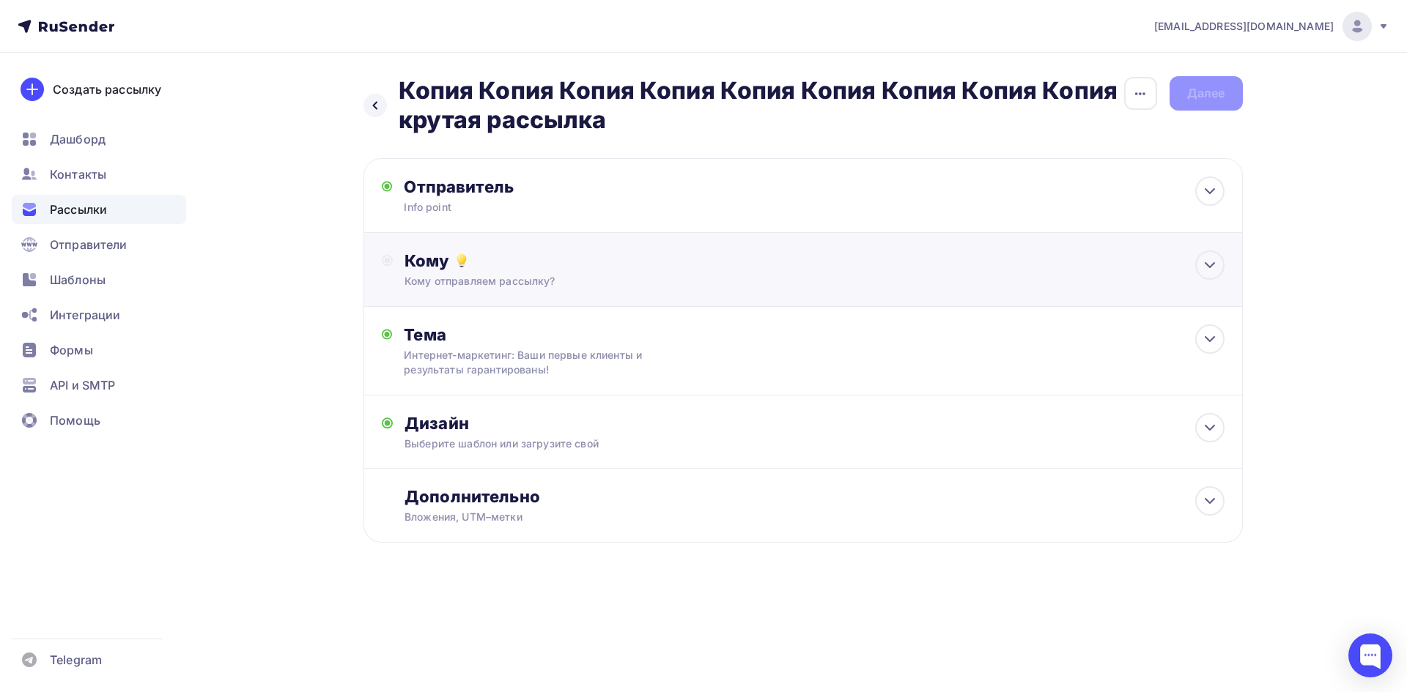
click at [529, 257] on div "Кому" at bounding box center [813, 261] width 819 height 21
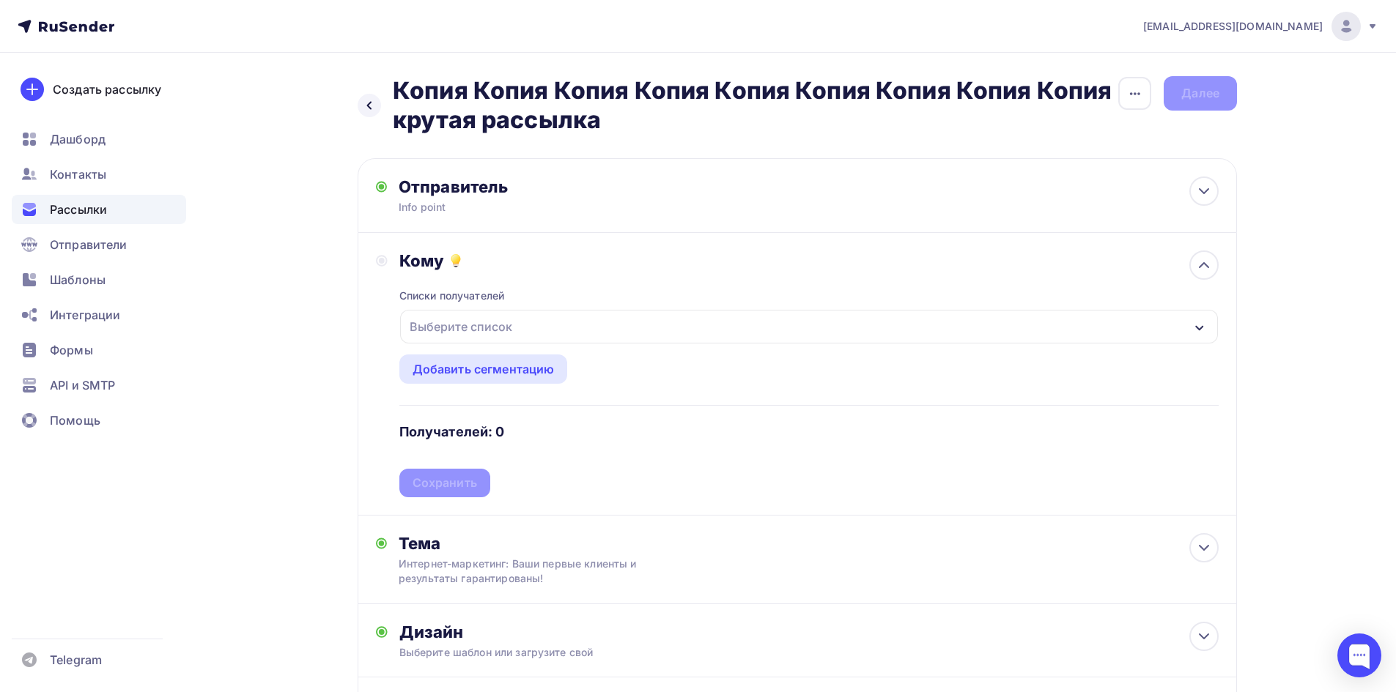
click at [429, 327] on div "Выберите список" at bounding box center [461, 327] width 114 height 26
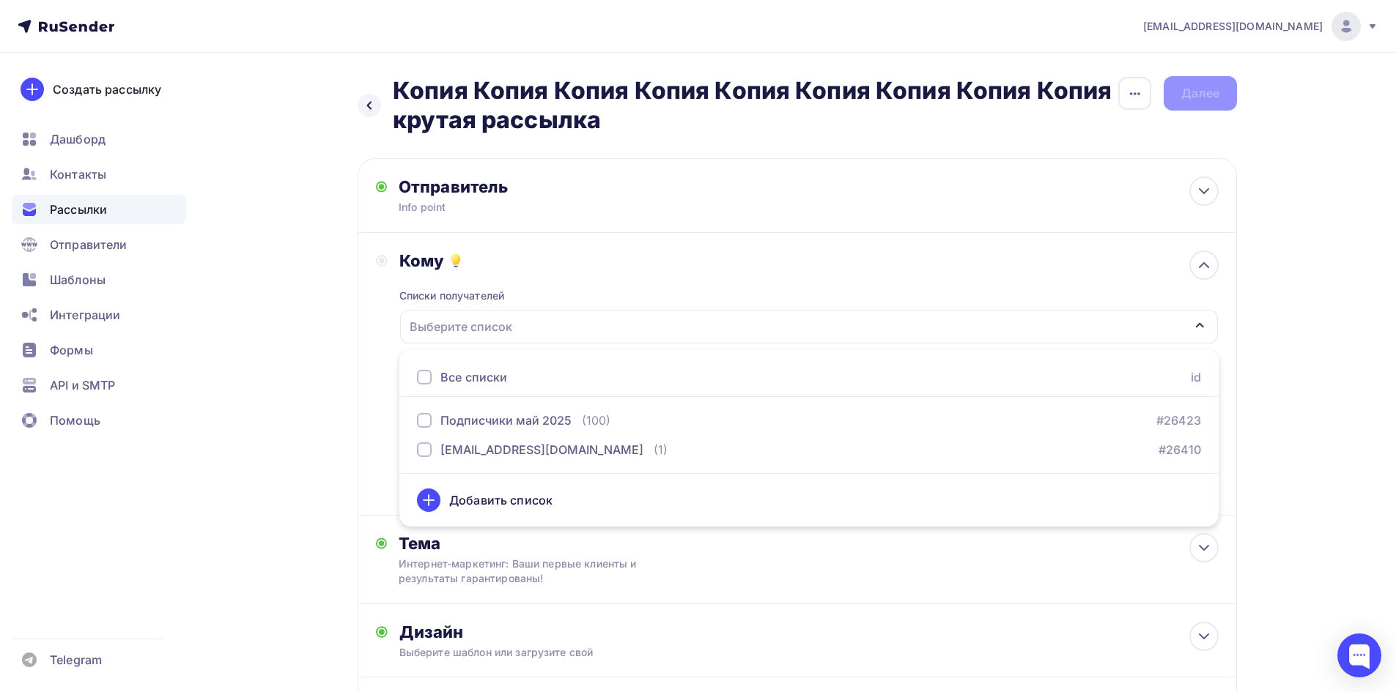
click at [418, 377] on div at bounding box center [424, 377] width 15 height 15
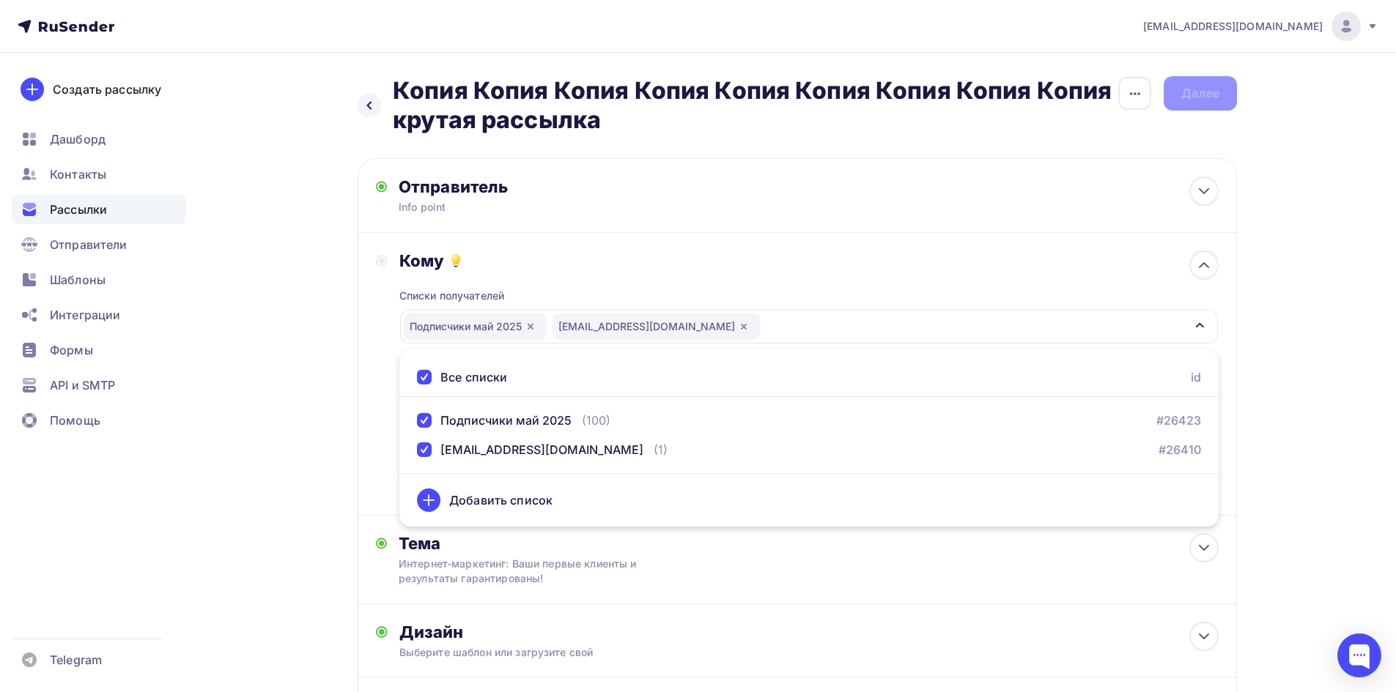
click at [320, 384] on div "Назад Копия Копия Копия Копия Копия Копия Копия Копия Копия крутая рассылка Коп…" at bounding box center [697, 449] width 1201 height 793
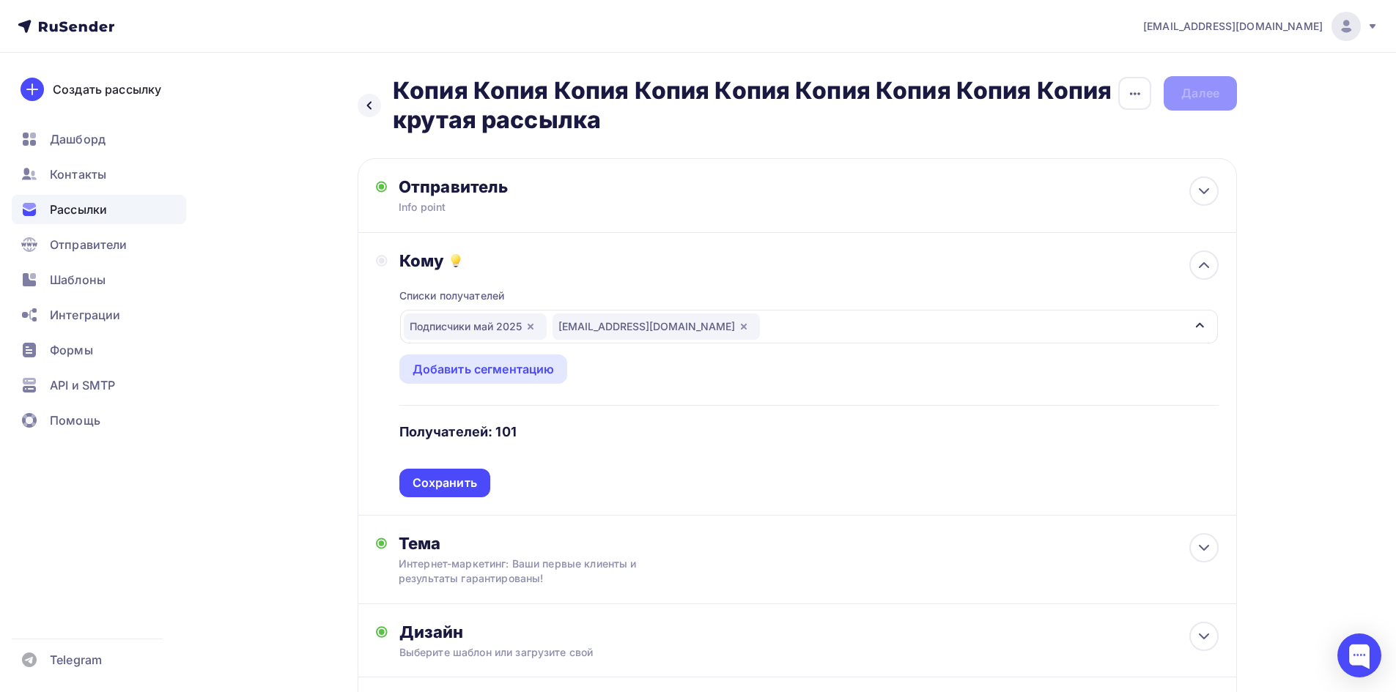
click at [429, 476] on div "Сохранить" at bounding box center [444, 483] width 64 height 17
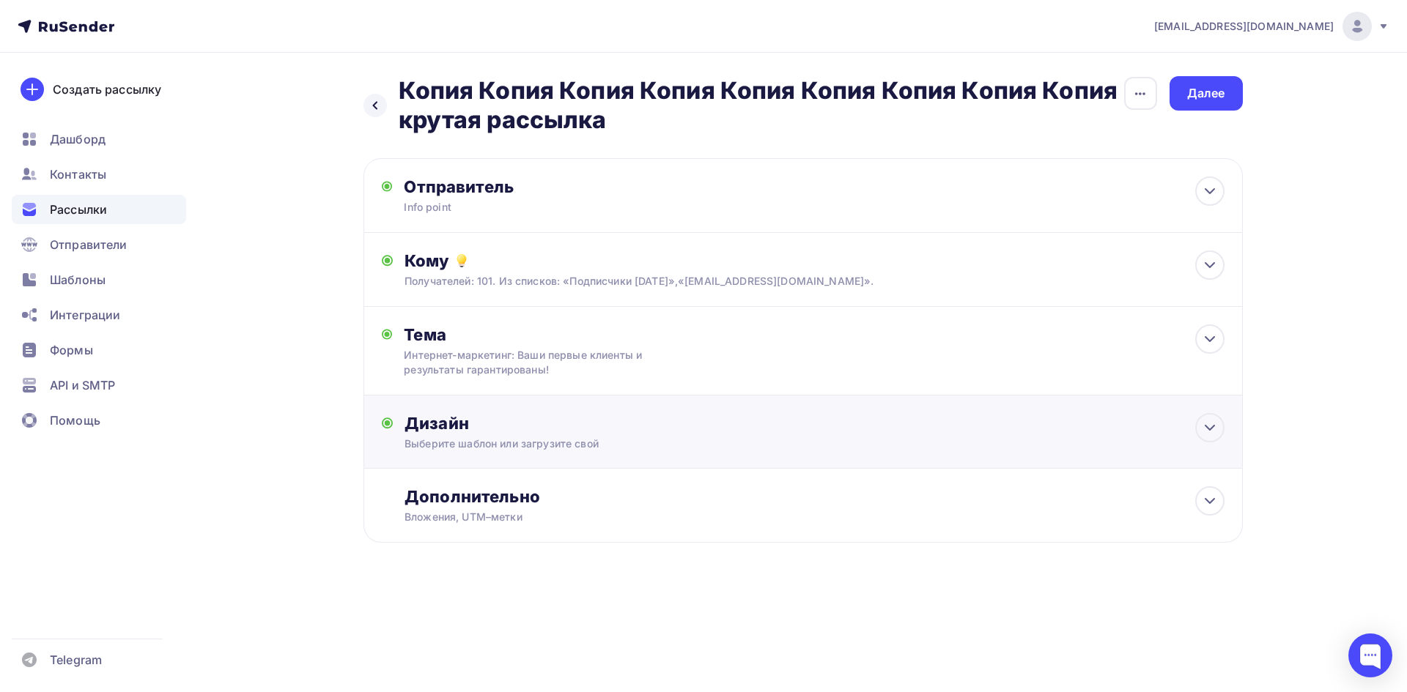
click at [461, 419] on div "Дизайн" at bounding box center [813, 423] width 819 height 21
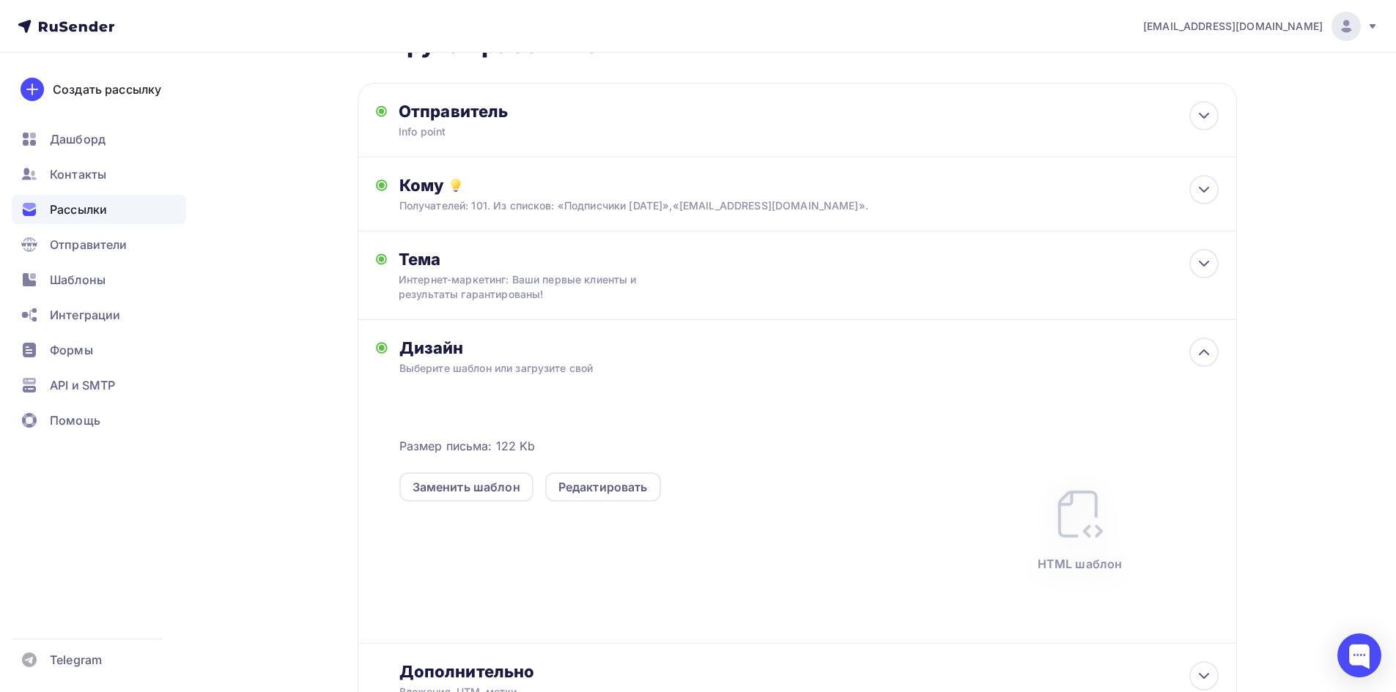
scroll to position [147, 0]
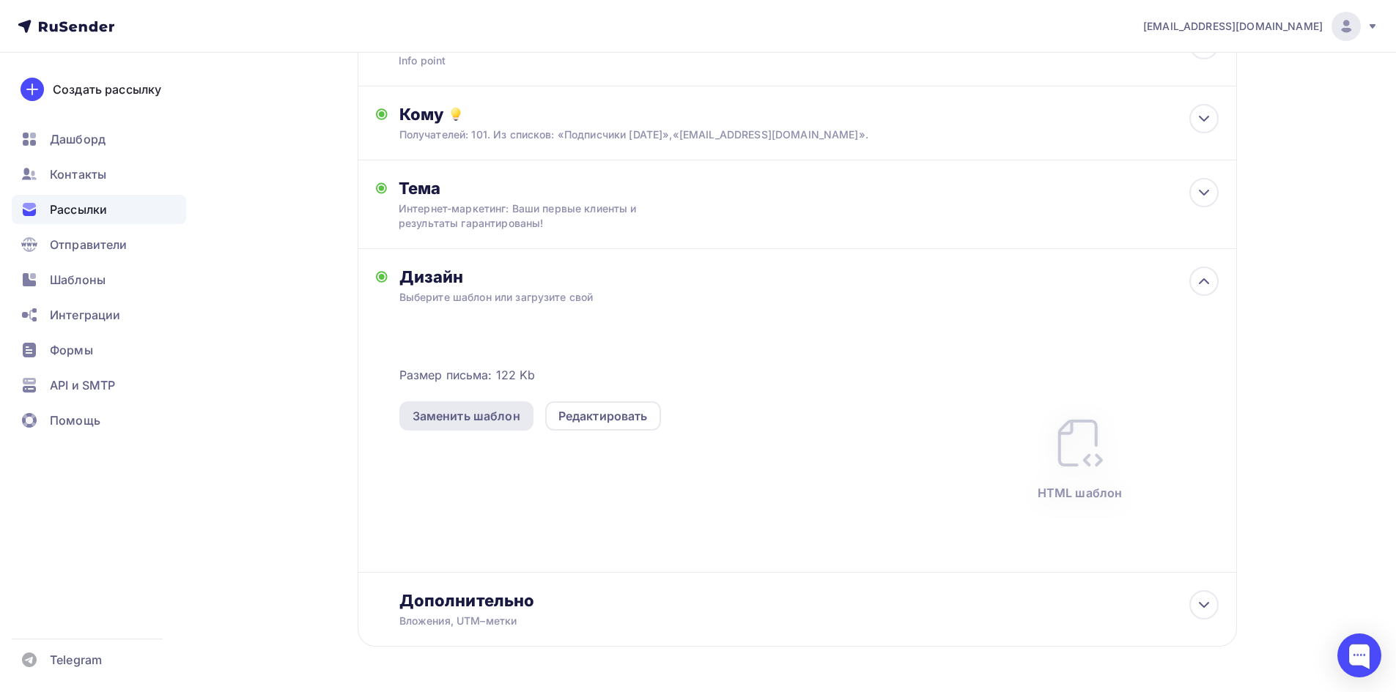
click at [486, 415] on div "Заменить шаблон" at bounding box center [466, 416] width 108 height 18
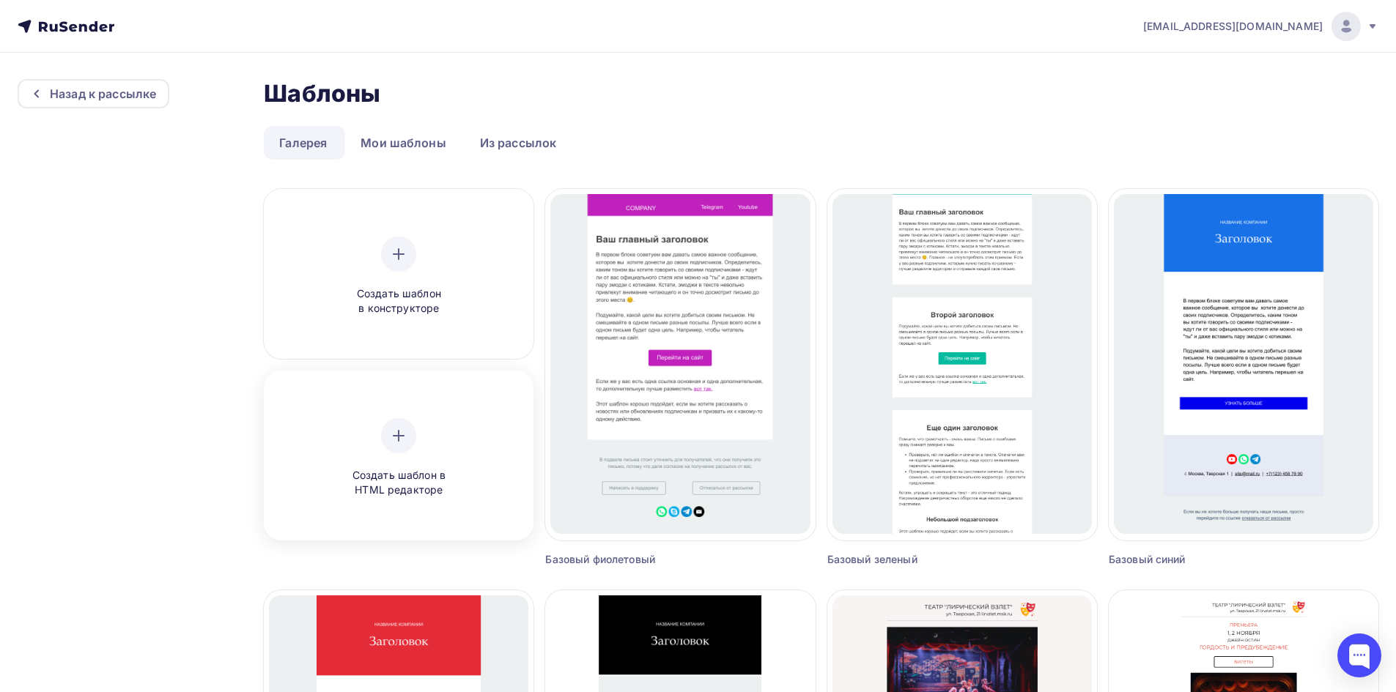
click at [392, 448] on div at bounding box center [398, 435] width 35 height 35
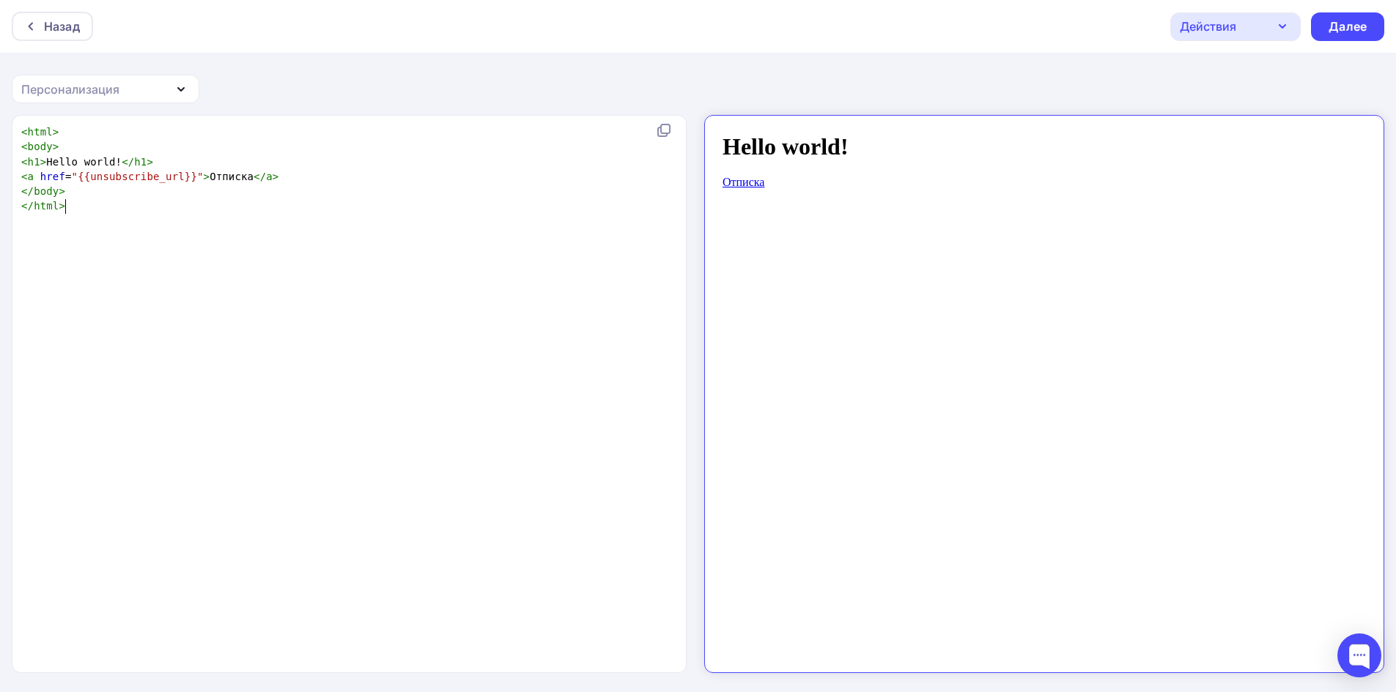
scroll to position [5, 0]
type textarea "<html> <body> <h1>Hello world!</h1> <a href="{{unsubscribe_url}}">Отписка</a> <…"
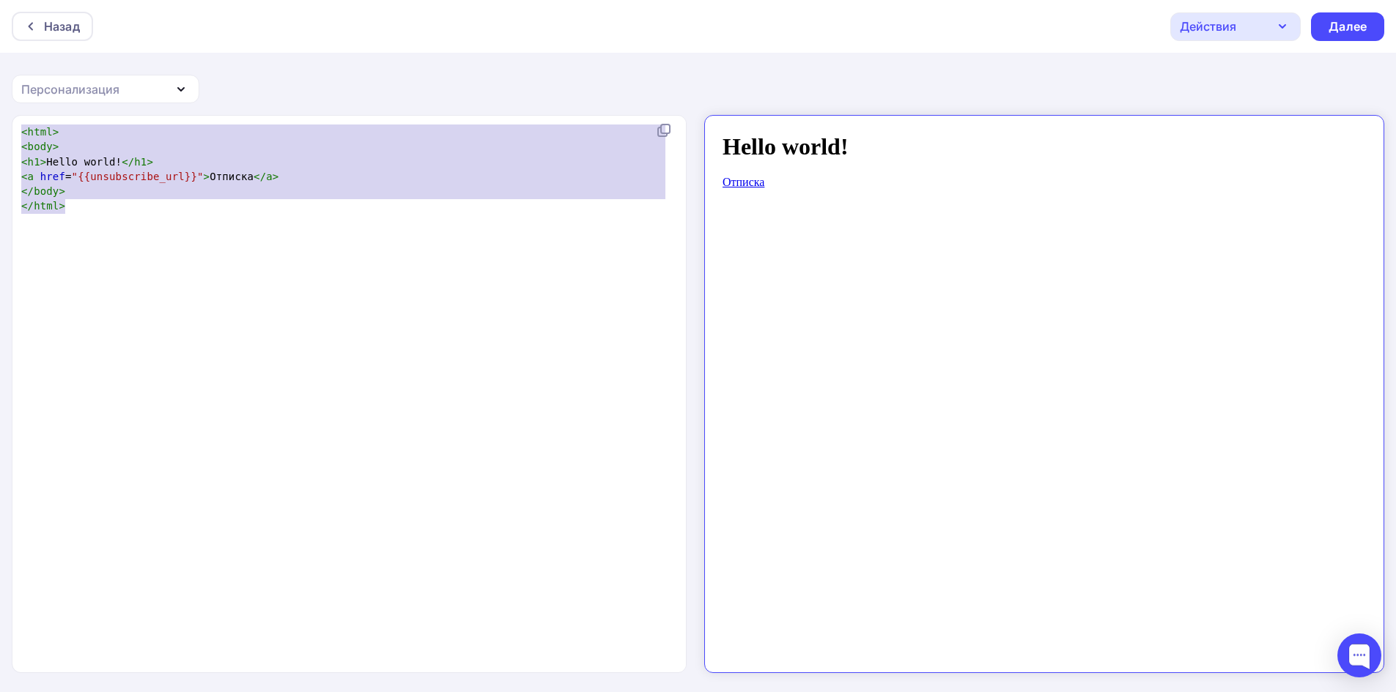
drag, startPoint x: 178, startPoint y: 222, endPoint x: 0, endPoint y: 94, distance: 219.4
click at [0, 94] on div "Назад Действия Отправить тестовое письмо Сохранить в Мои шаблоны Выйти без сохр…" at bounding box center [698, 347] width 1396 height 694
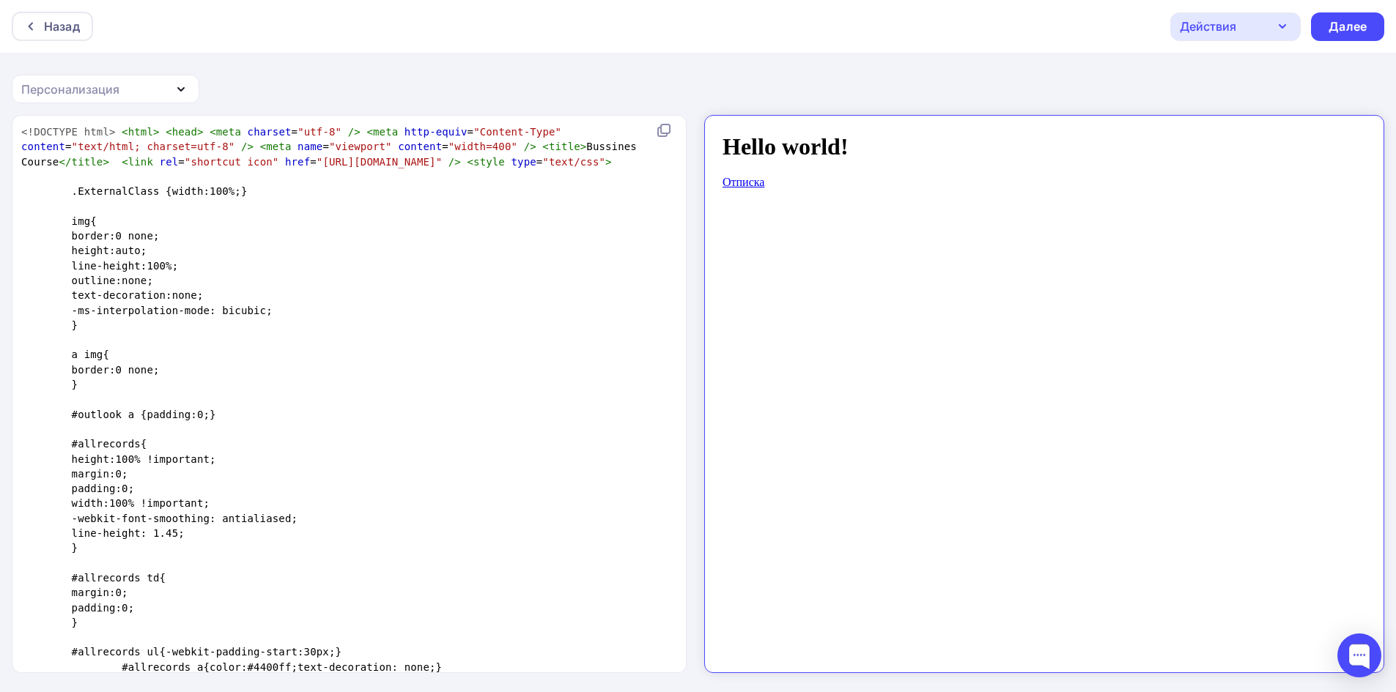
scroll to position [2361, 0]
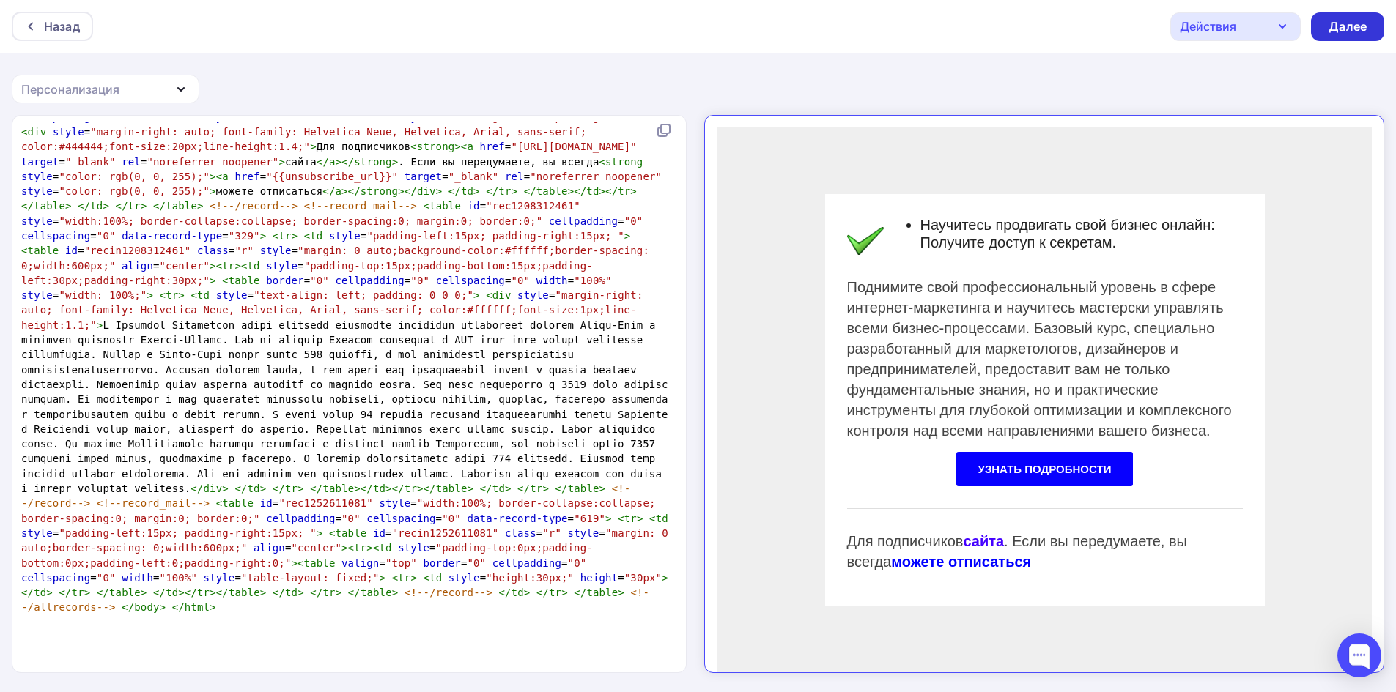
click at [1334, 17] on div "Далее" at bounding box center [1347, 26] width 73 height 29
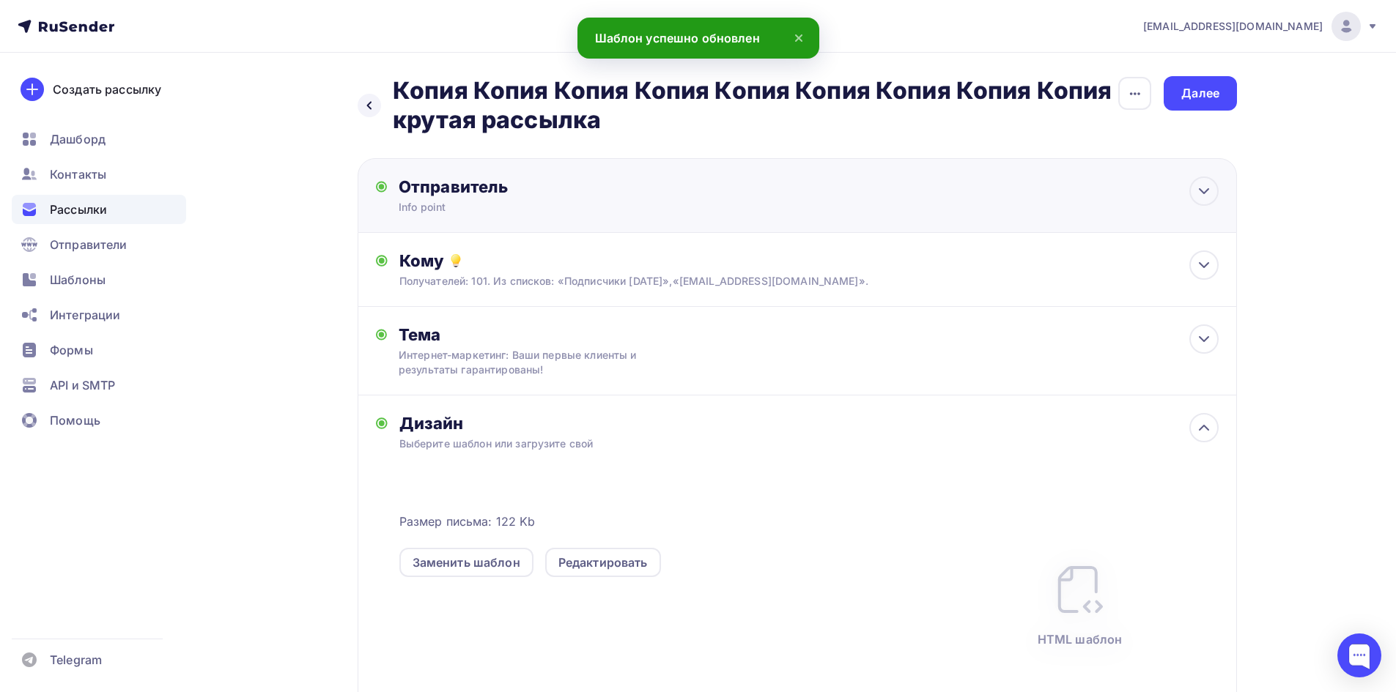
click at [516, 191] on div "Отправитель" at bounding box center [557, 187] width 317 height 21
type input "Info point"
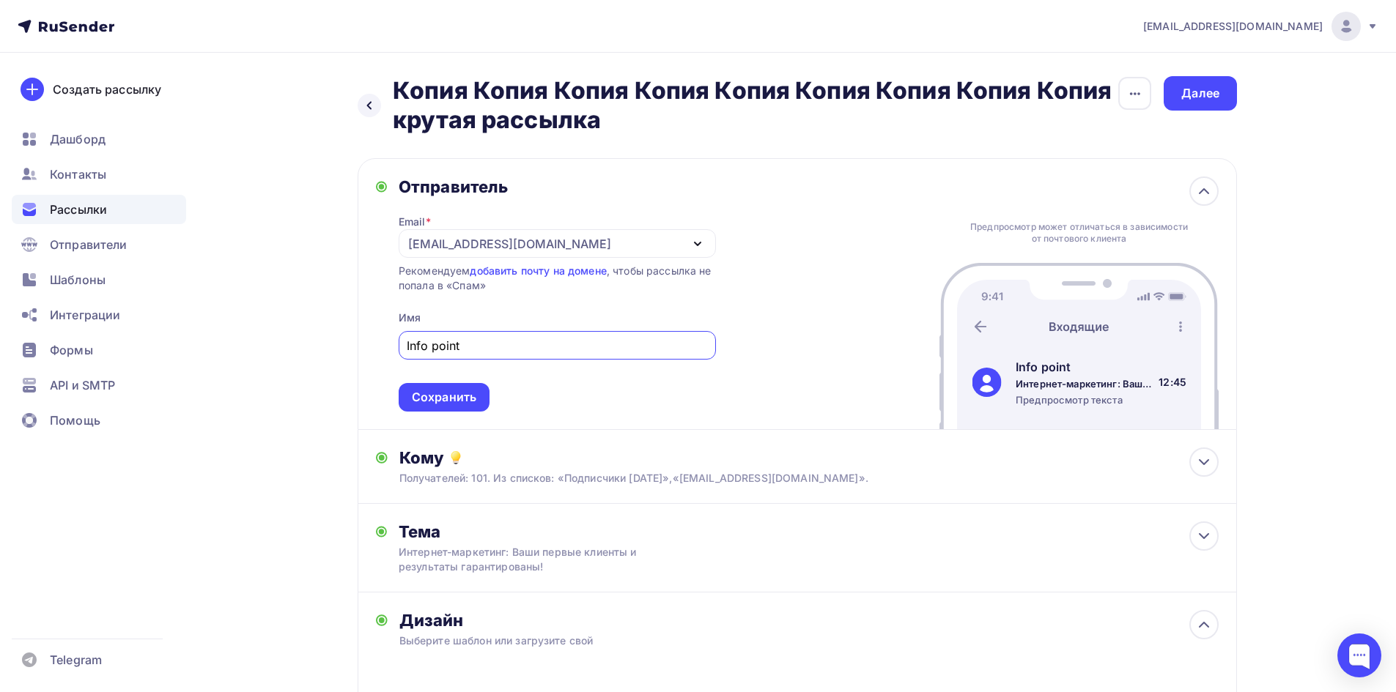
drag, startPoint x: 457, startPoint y: 345, endPoint x: 432, endPoint y: 343, distance: 25.7
click at [432, 343] on input "Info point" at bounding box center [557, 346] width 300 height 18
click at [462, 350] on input "Info point" at bounding box center [557, 346] width 300 height 18
click at [484, 345] on input "Info point" at bounding box center [557, 346] width 300 height 18
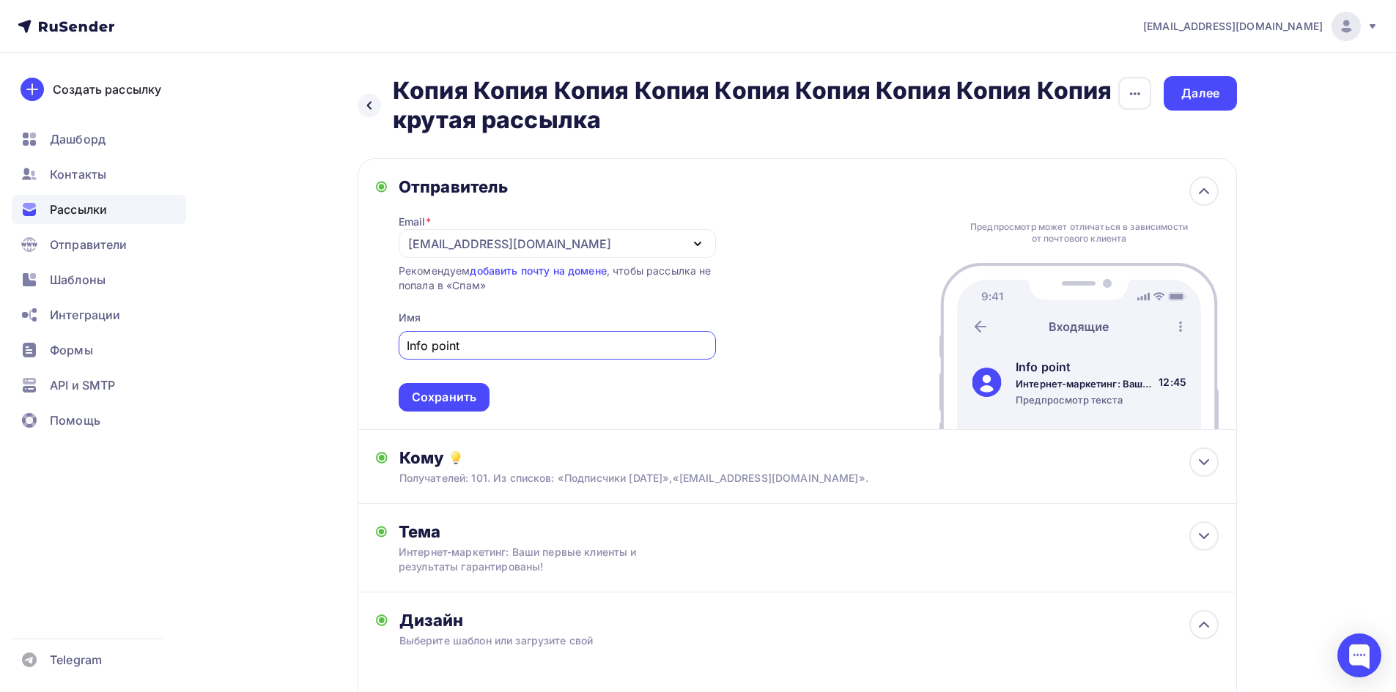
click at [486, 346] on input "Info point" at bounding box center [557, 346] width 300 height 18
click at [492, 344] on input "Info point" at bounding box center [557, 346] width 300 height 18
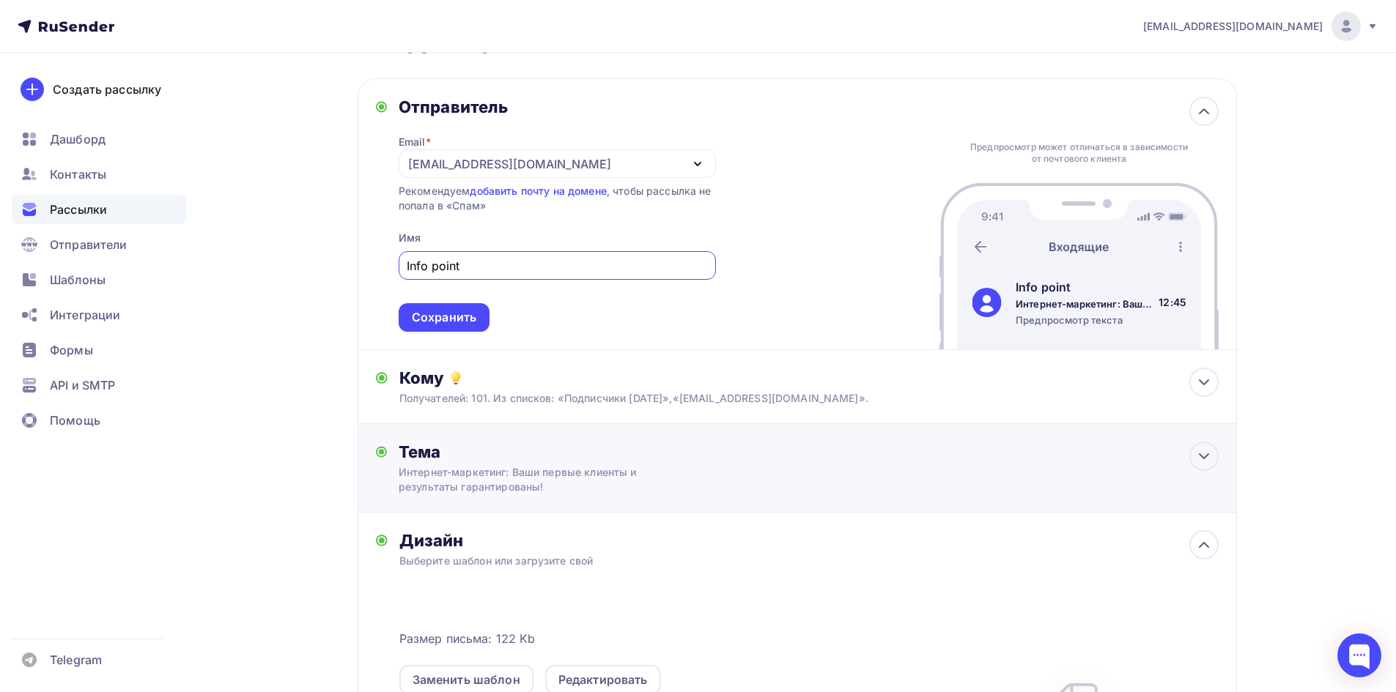
scroll to position [220, 0]
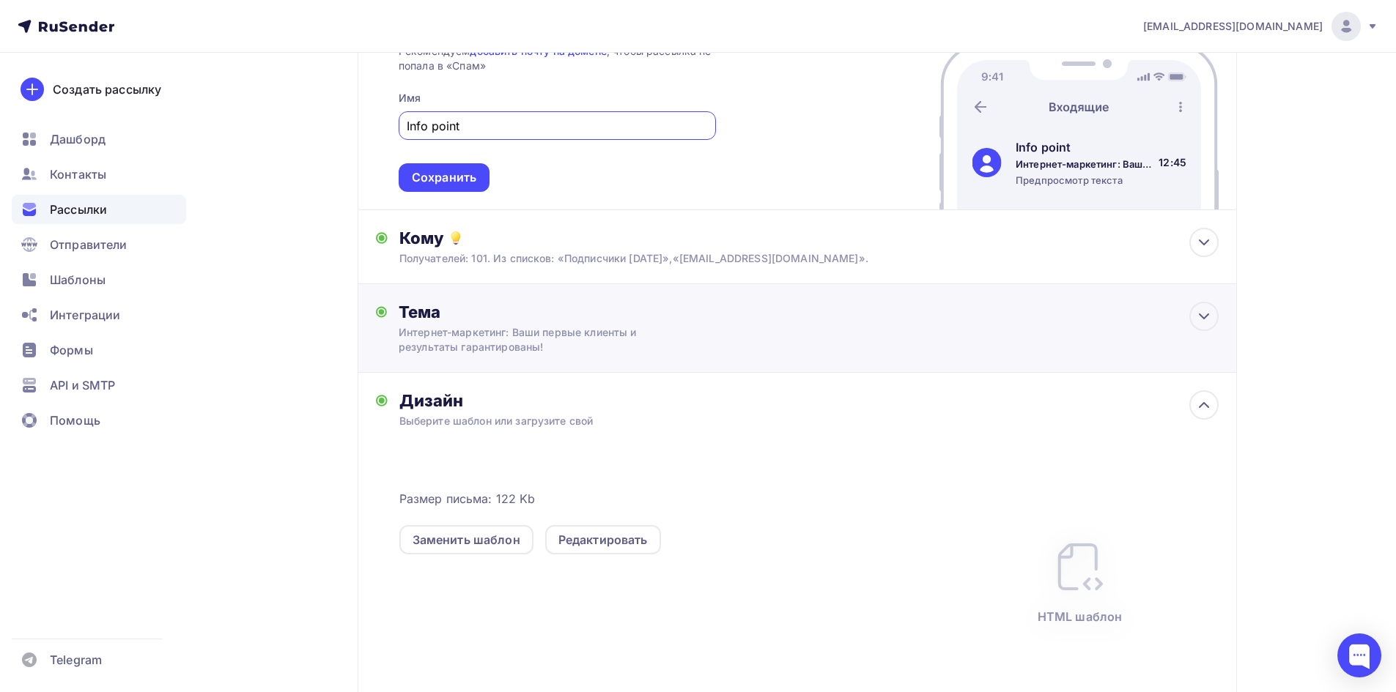
click at [517, 325] on div "Тема Интернет-маркетинг: Ваши первые клиенты и результаты гарантированы! Тема *…" at bounding box center [543, 328] width 289 height 53
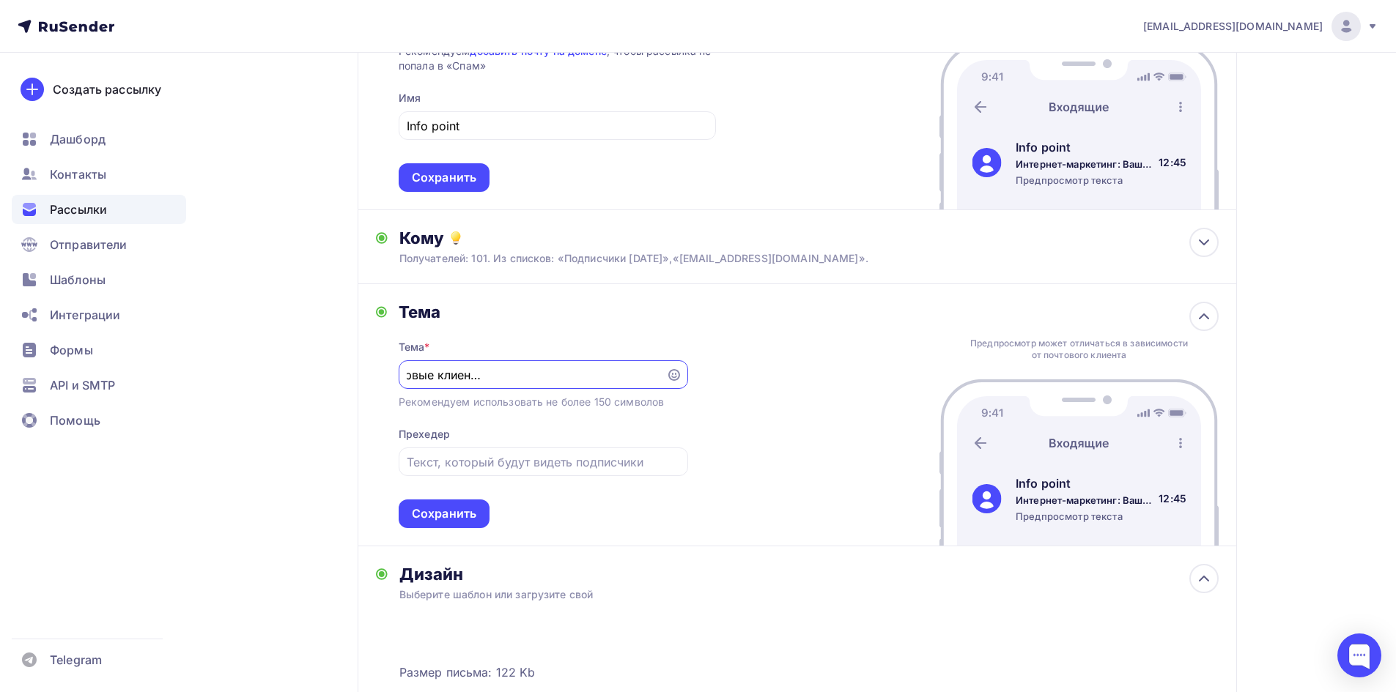
scroll to position [0, 0]
drag, startPoint x: 657, startPoint y: 375, endPoint x: 188, endPoint y: 349, distance: 469.6
click at [163, 365] on div "veselovaleontina316@mail.ru Аккаунт Тарифы Выйти Создать рассылку Дашборд Конта…" at bounding box center [698, 409] width 1396 height 1259
paste input "арантированный старт: первые клиенты и результаты в интернет-маркетинге."
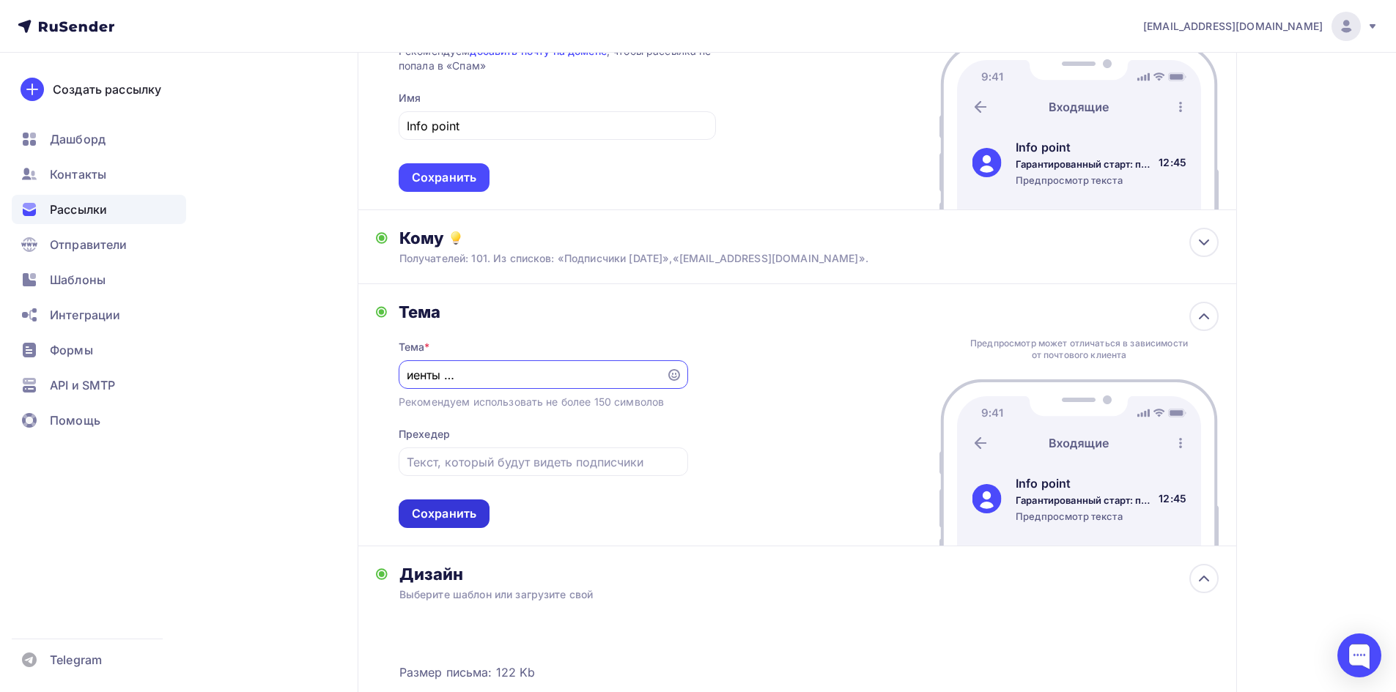
type input "Гарантированный старт: первые клиенты и результаты в интернет-маркетинге."
click at [453, 509] on div "Сохранить" at bounding box center [444, 514] width 64 height 17
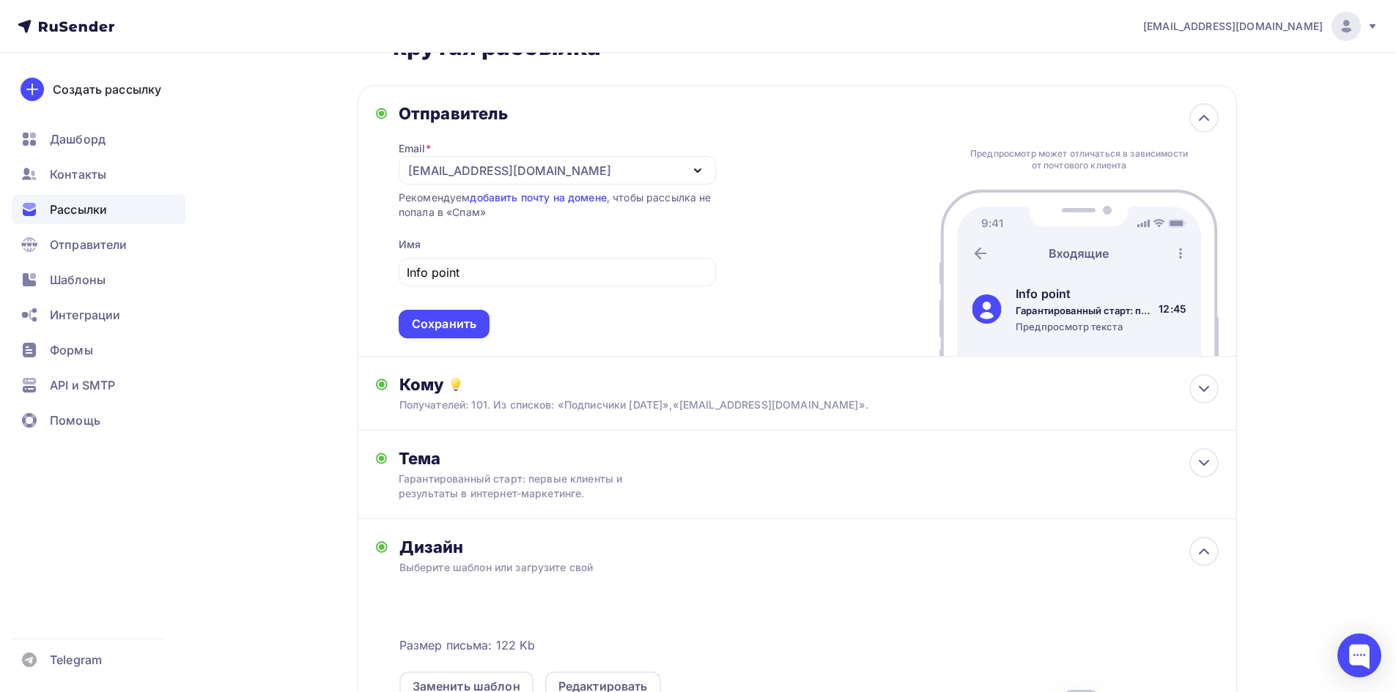
scroll to position [0, 0]
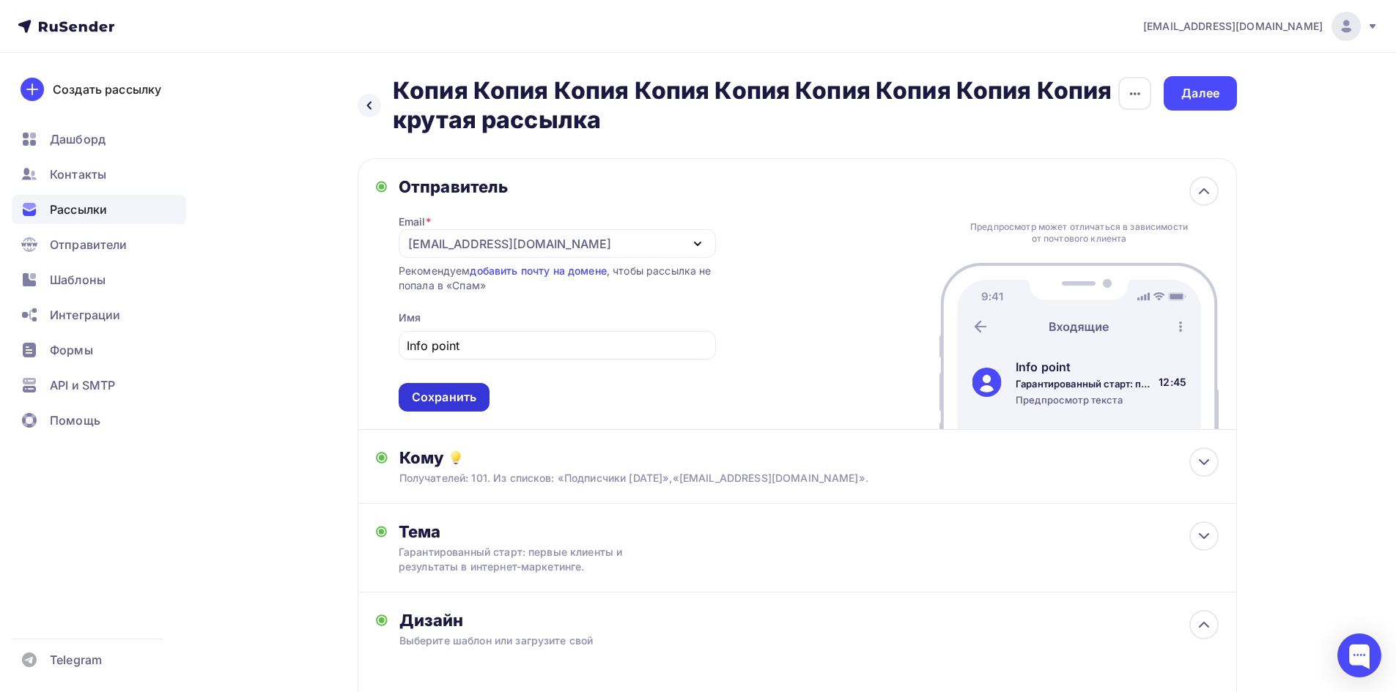
click at [439, 403] on div "Сохранить" at bounding box center [444, 397] width 64 height 17
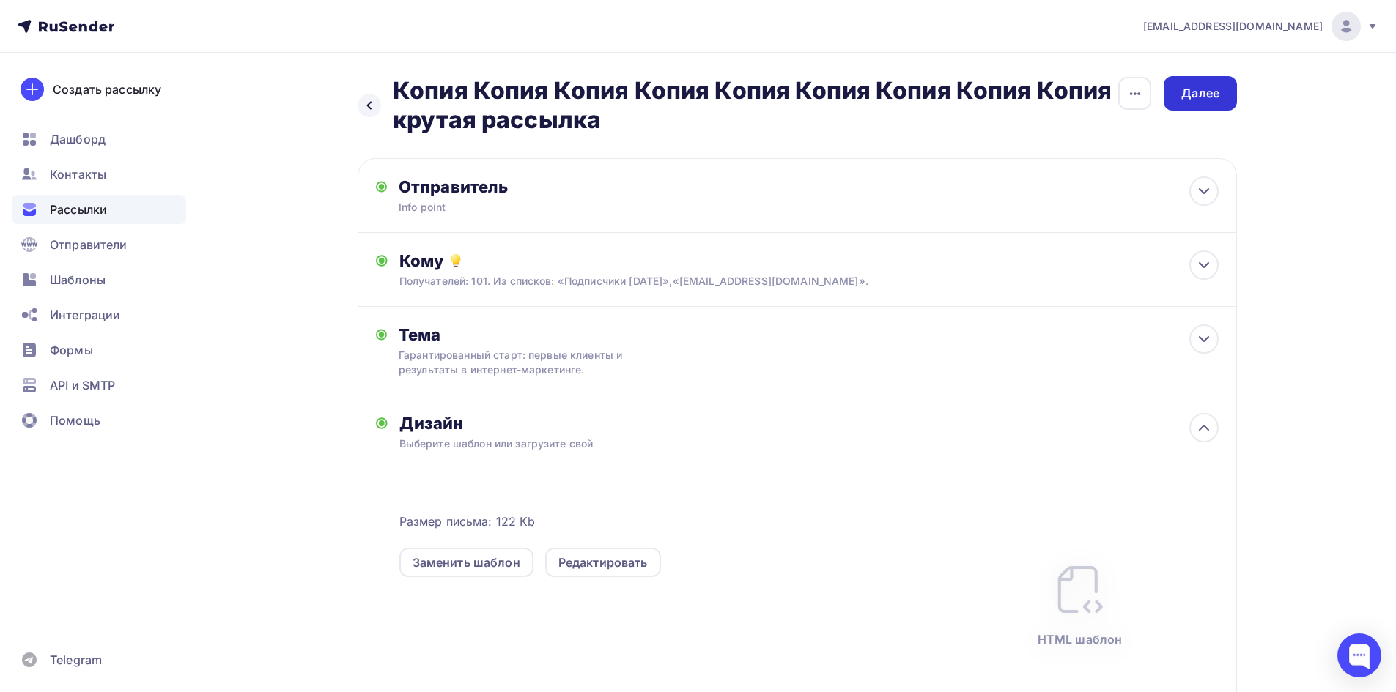
click at [1207, 95] on div "Далее" at bounding box center [1200, 93] width 38 height 17
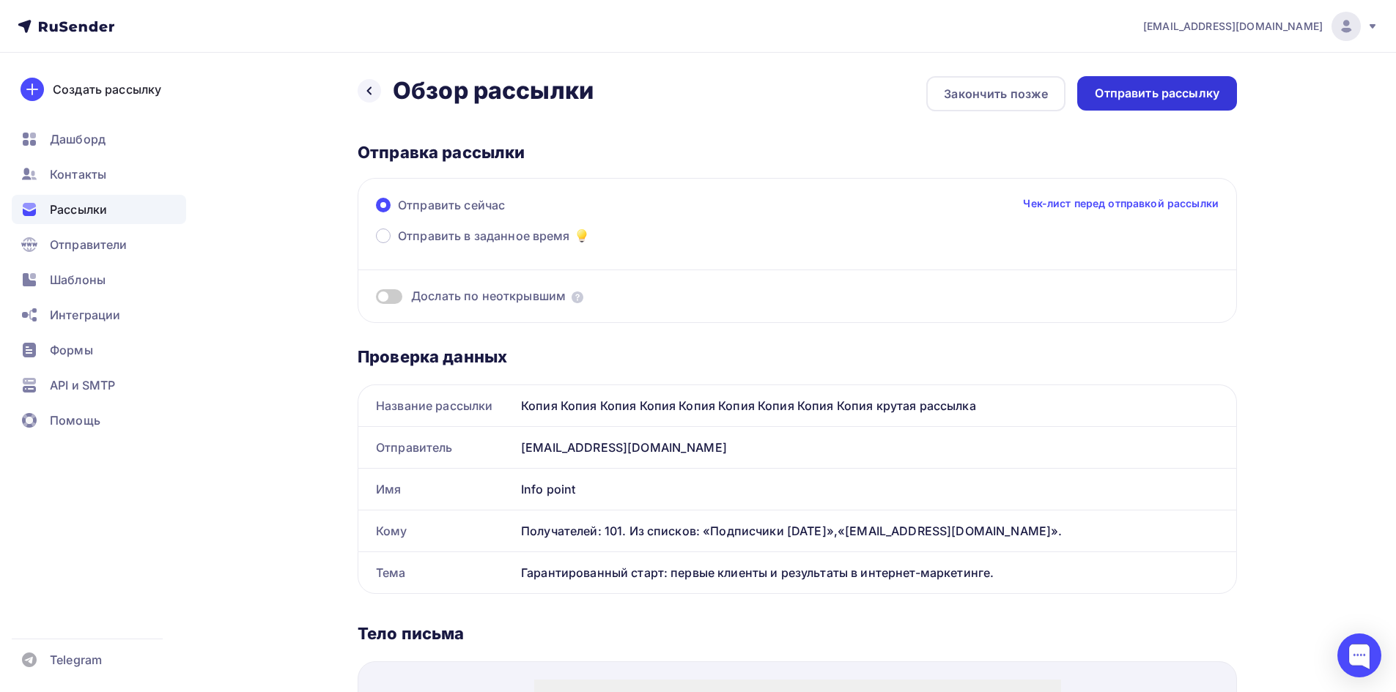
click at [1171, 98] on div "Отправить рассылку" at bounding box center [1157, 93] width 125 height 17
